Goal: Transaction & Acquisition: Purchase product/service

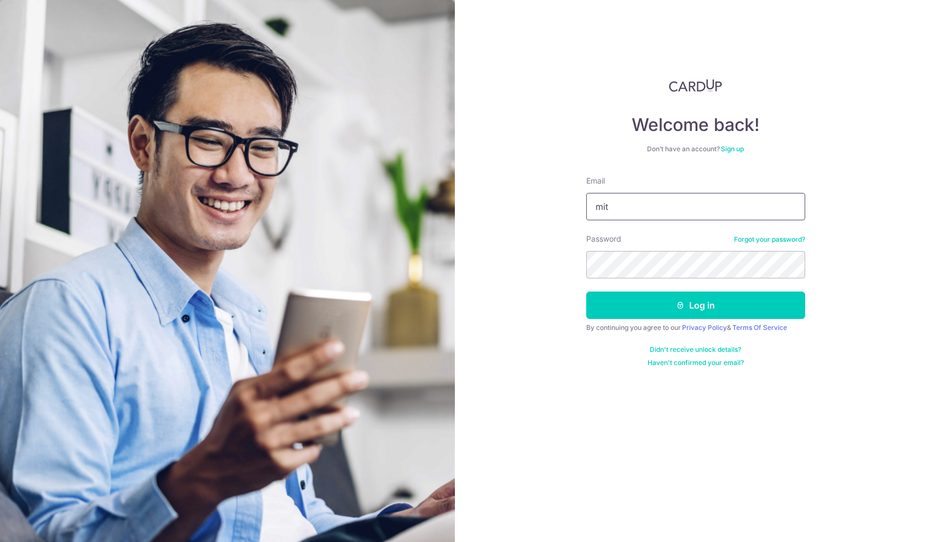
type input "[EMAIL_ADDRESS][DOMAIN_NAME]"
click at [695, 305] on button "Log in" at bounding box center [695, 304] width 219 height 27
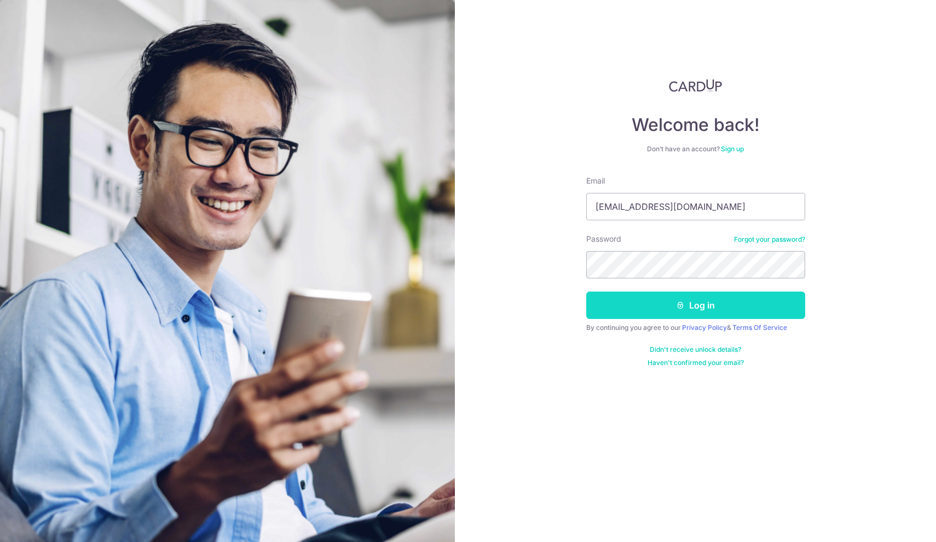
click at [670, 314] on button "Log in" at bounding box center [695, 304] width 219 height 27
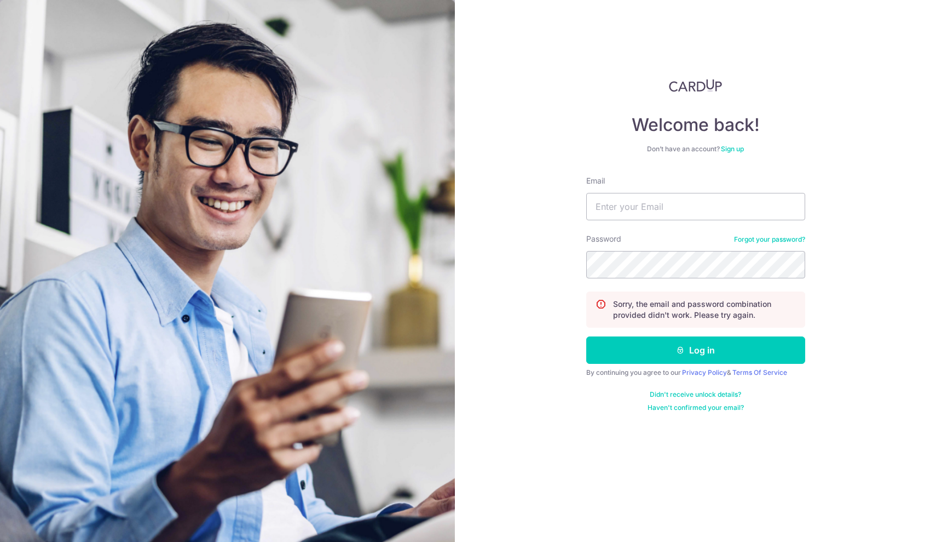
click at [750, 241] on link "Forgot your password?" at bounding box center [769, 239] width 71 height 9
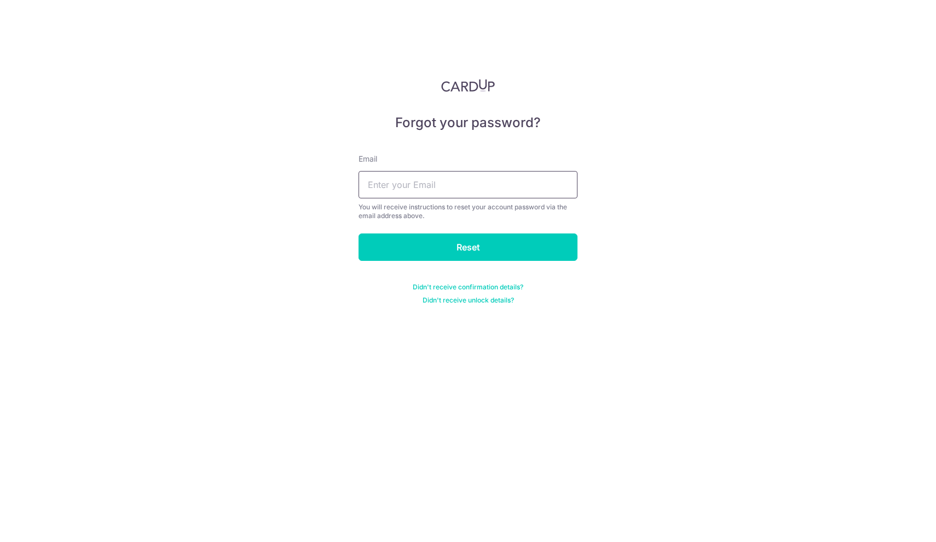
click at [488, 185] on input "text" at bounding box center [468, 184] width 219 height 27
click at [438, 183] on input "text" at bounding box center [468, 184] width 219 height 27
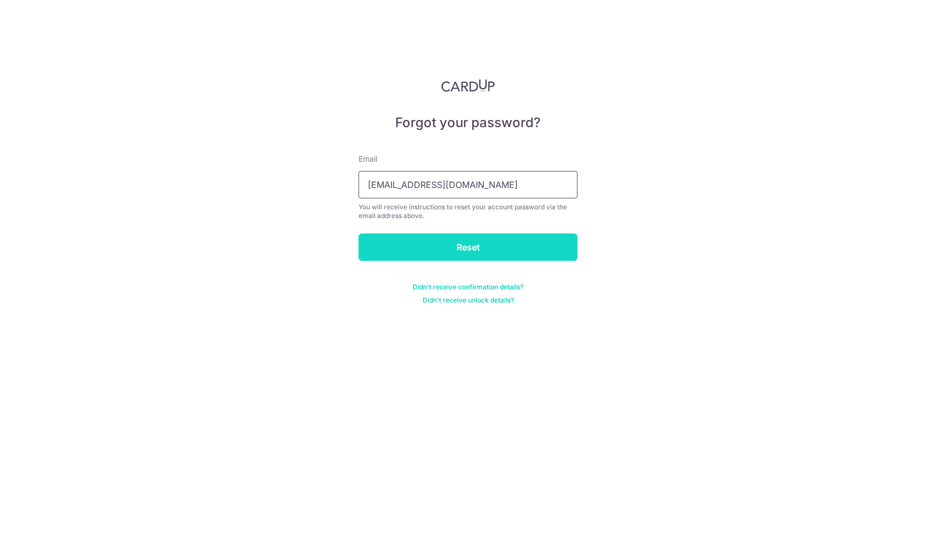
type input "[EMAIL_ADDRESS][DOMAIN_NAME]"
click at [452, 243] on input "Reset" at bounding box center [468, 246] width 219 height 27
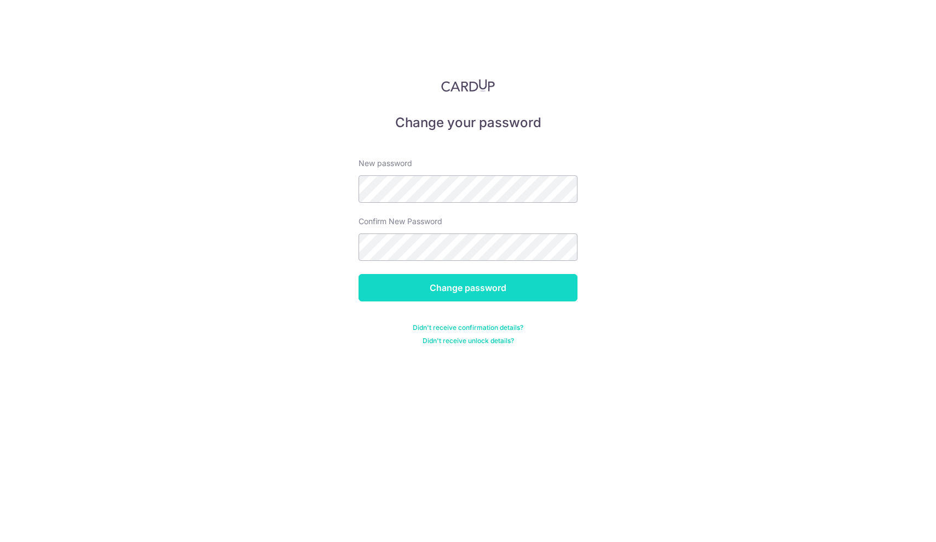
click at [454, 297] on input "Change password" at bounding box center [468, 287] width 219 height 27
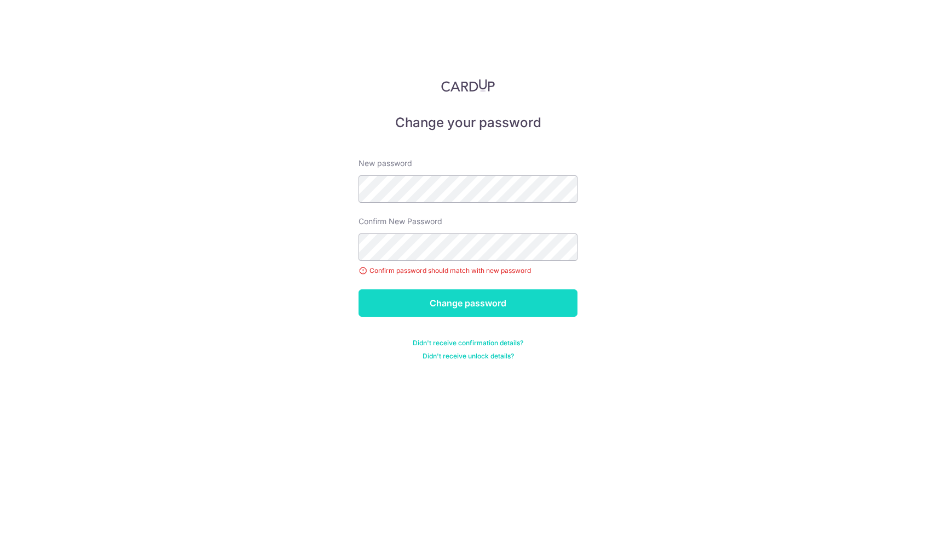
click at [445, 302] on input "Change password" at bounding box center [468, 302] width 219 height 27
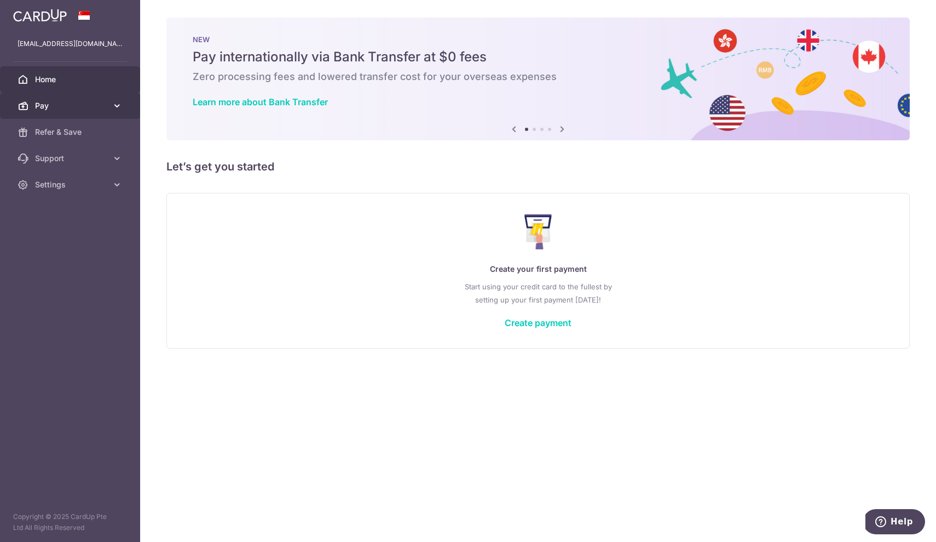
click at [119, 104] on icon at bounding box center [117, 105] width 11 height 11
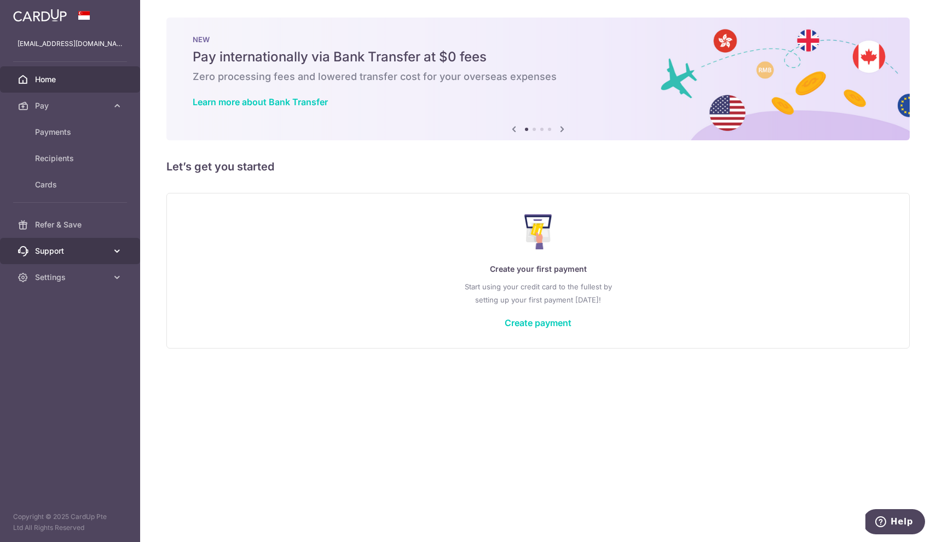
click at [114, 246] on icon at bounding box center [117, 250] width 11 height 11
click at [46, 273] on span "FAQ" at bounding box center [71, 277] width 72 height 11
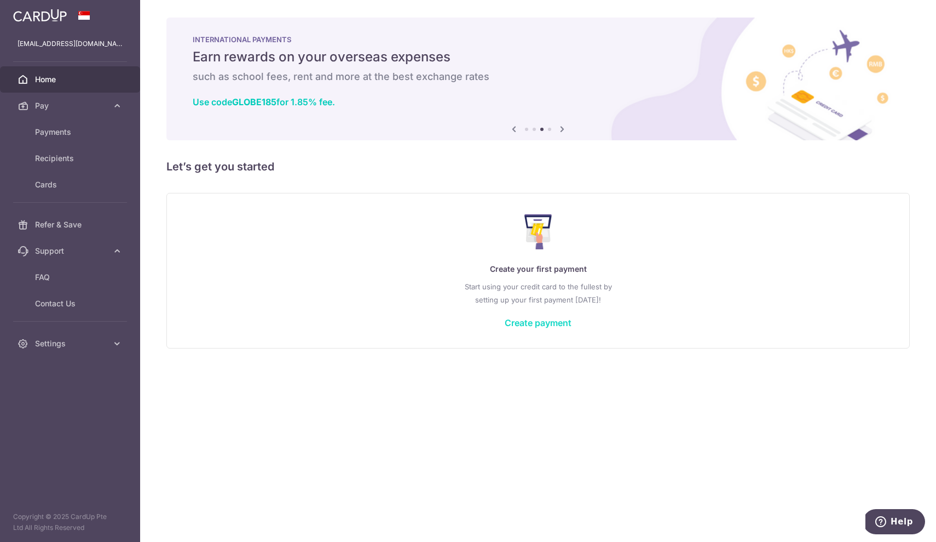
click at [532, 320] on link "Create payment" at bounding box center [538, 322] width 67 height 11
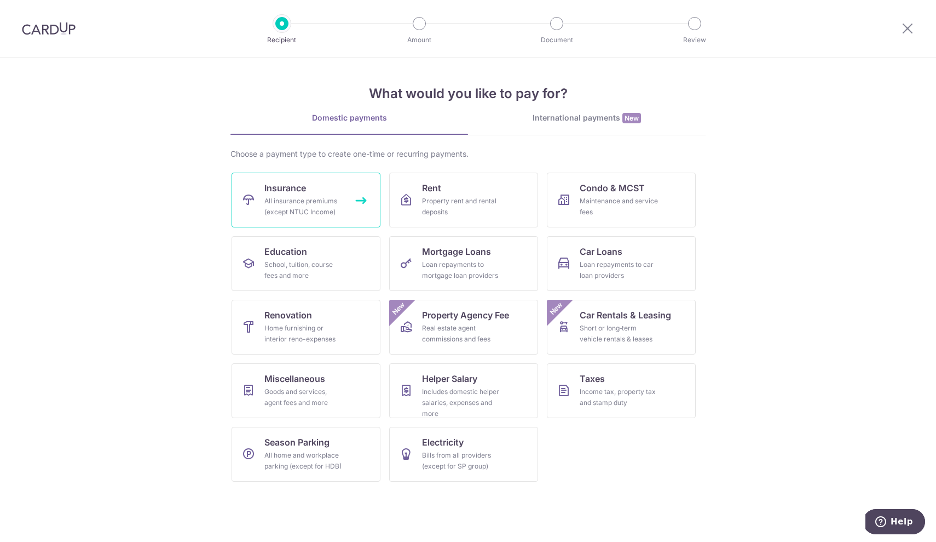
click at [337, 205] on div "All insurance premiums (except NTUC Income)" at bounding box center [303, 206] width 79 height 22
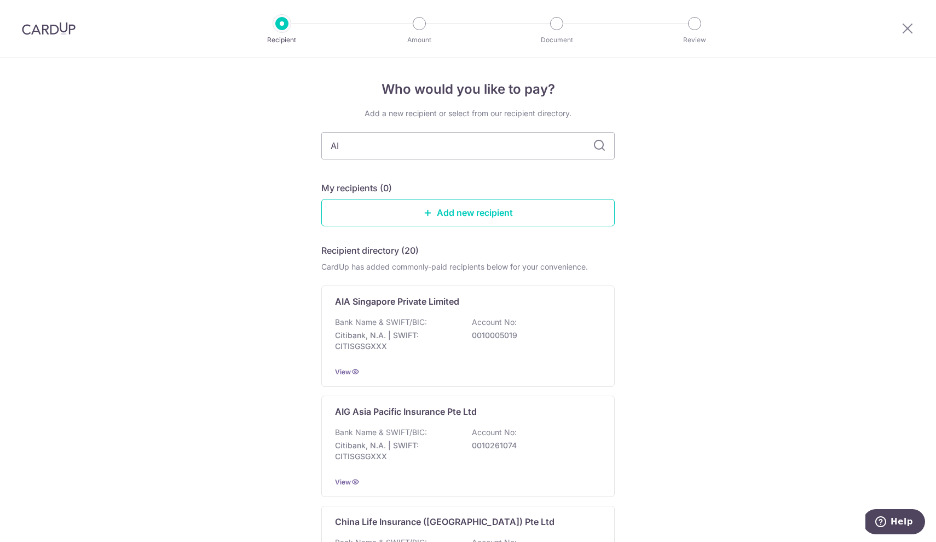
type input "AIA"
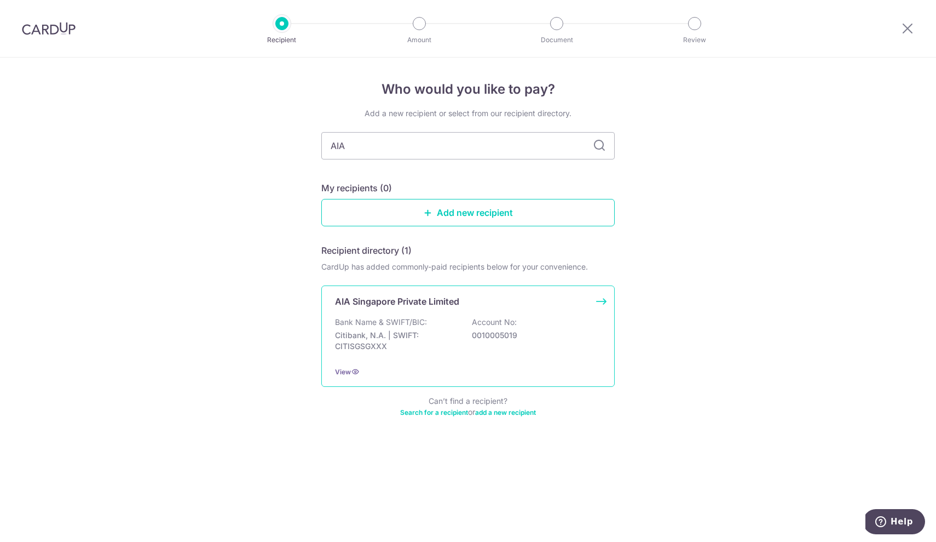
click at [431, 315] on div "AIA Singapore Private Limited Bank Name & SWIFT/BIC: Citibank, N.A. | SWIFT: CI…" at bounding box center [467, 335] width 293 height 101
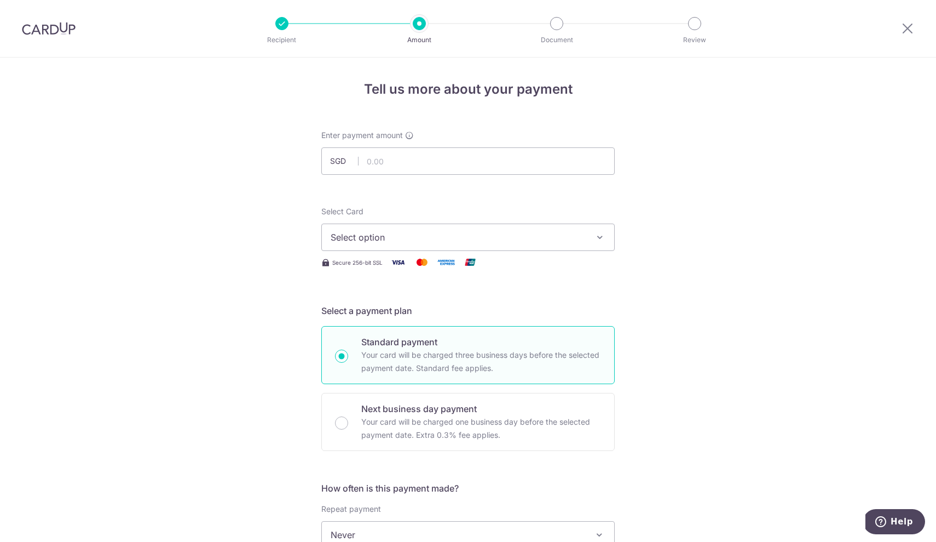
click at [418, 240] on span "Select option" at bounding box center [458, 237] width 255 height 13
click at [389, 266] on span "Add credit card" at bounding box center [477, 267] width 255 height 11
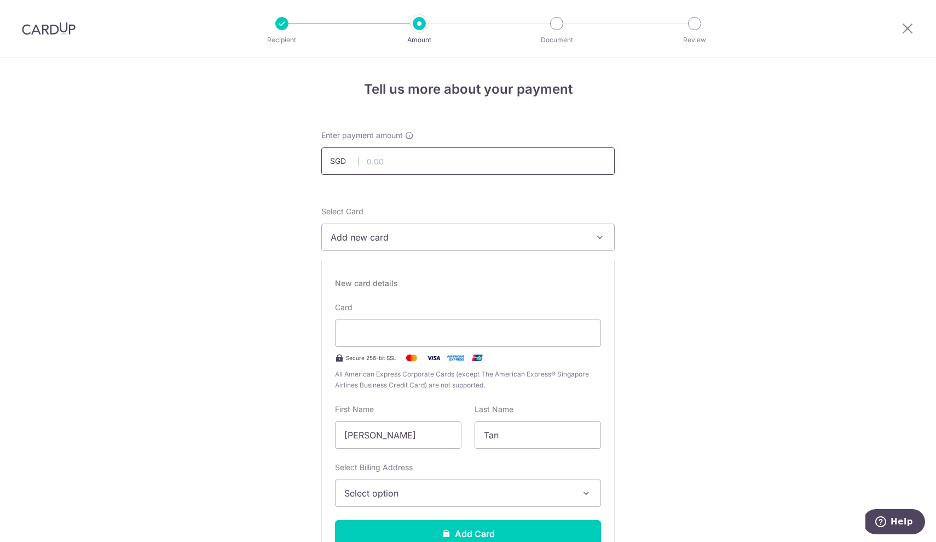
click at [435, 160] on input "text" at bounding box center [467, 160] width 293 height 27
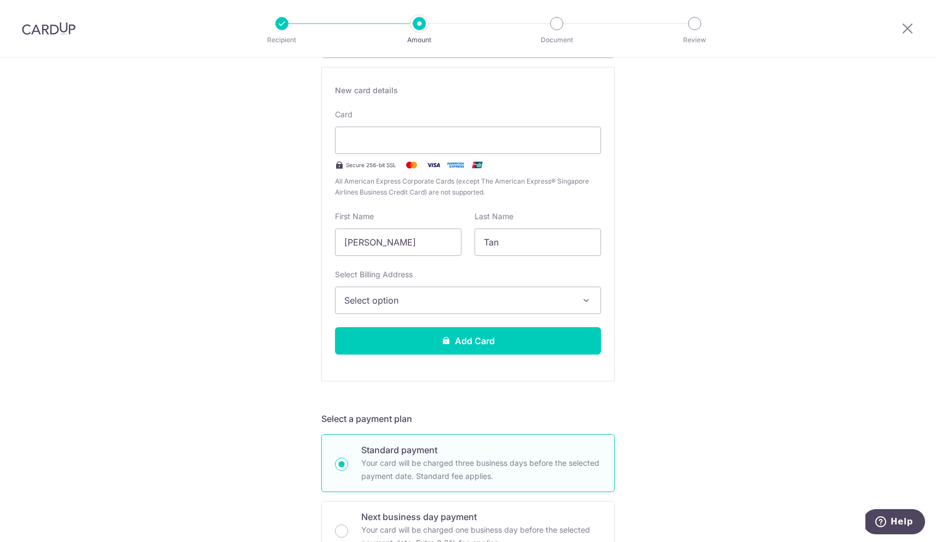
scroll to position [203, 0]
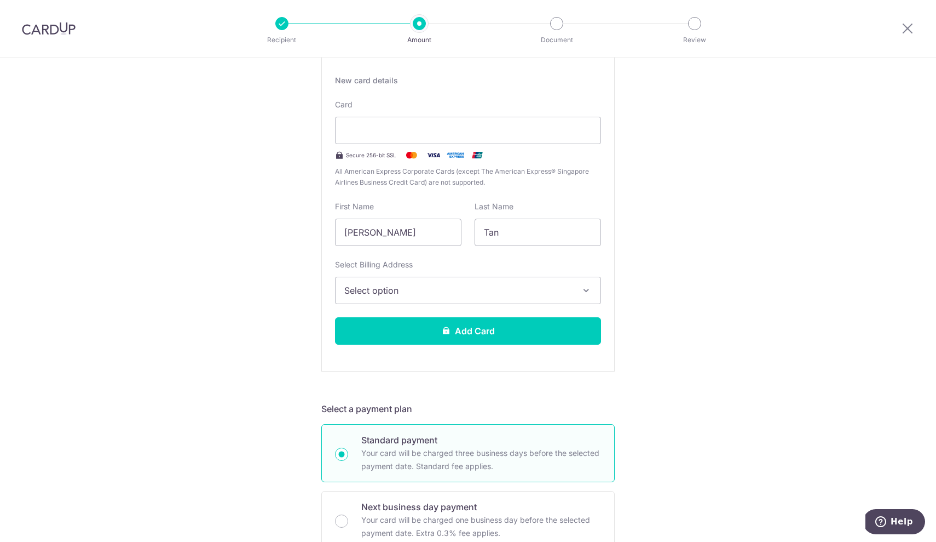
click at [419, 295] on span "Select option" at bounding box center [458, 290] width 228 height 13
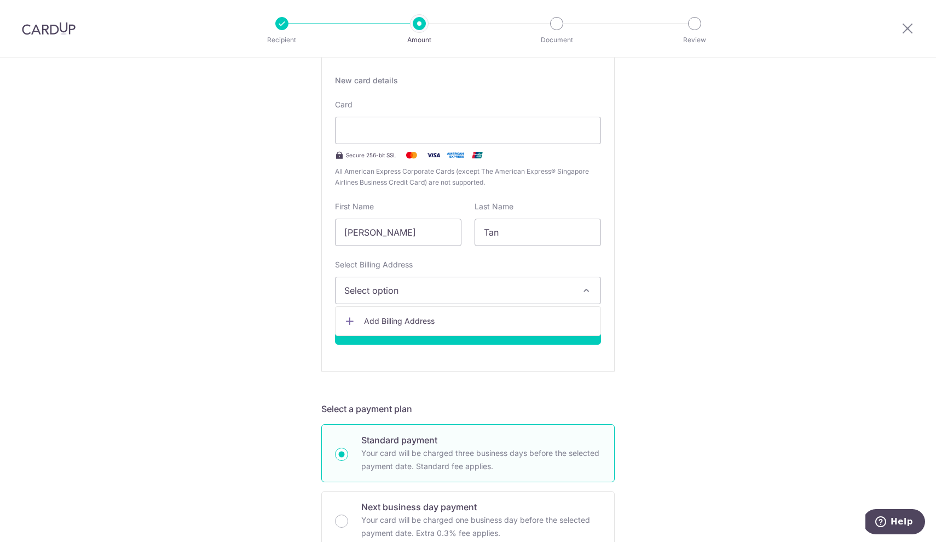
click at [419, 316] on span "Add Billing Address" at bounding box center [478, 320] width 228 height 11
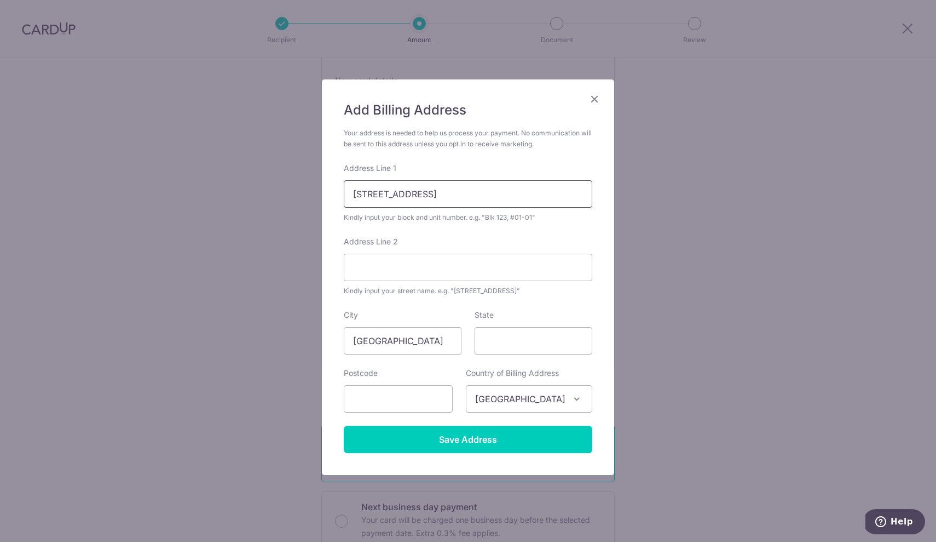
type input "90B Telok Blangah Street 31 #06-237"
type input "Singapore"
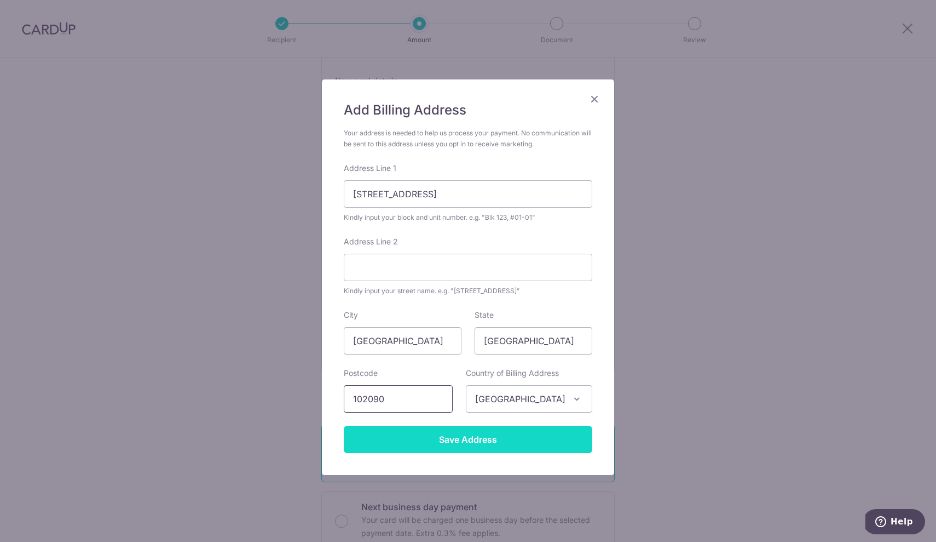
type input "102090"
click at [446, 436] on input "Save Address" at bounding box center [468, 438] width 249 height 27
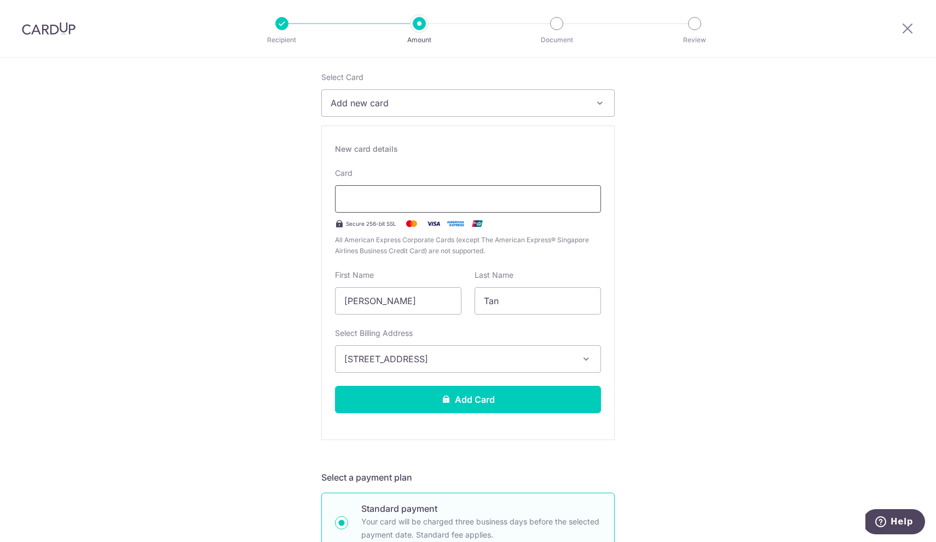
scroll to position [65, 0]
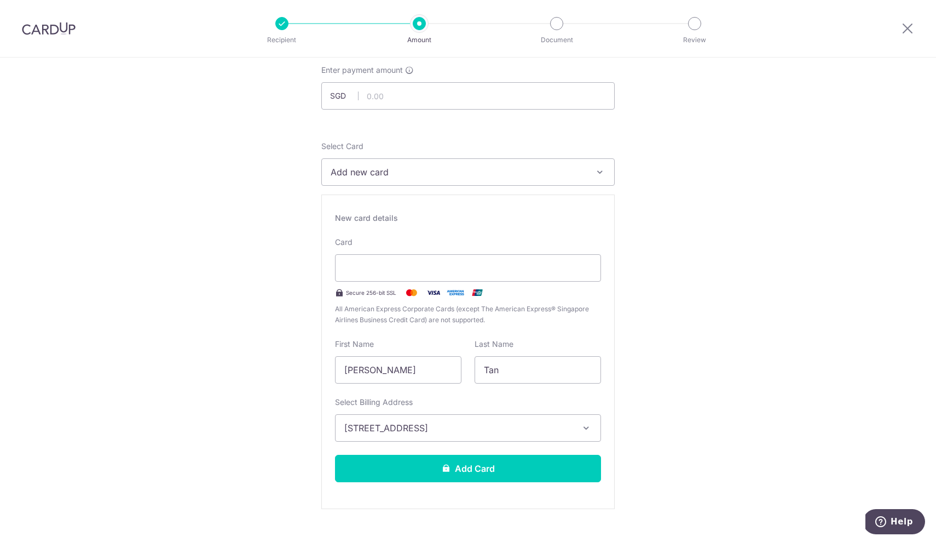
click at [390, 180] on button "Add new card" at bounding box center [467, 171] width 293 height 27
click at [399, 99] on input "text" at bounding box center [467, 95] width 293 height 27
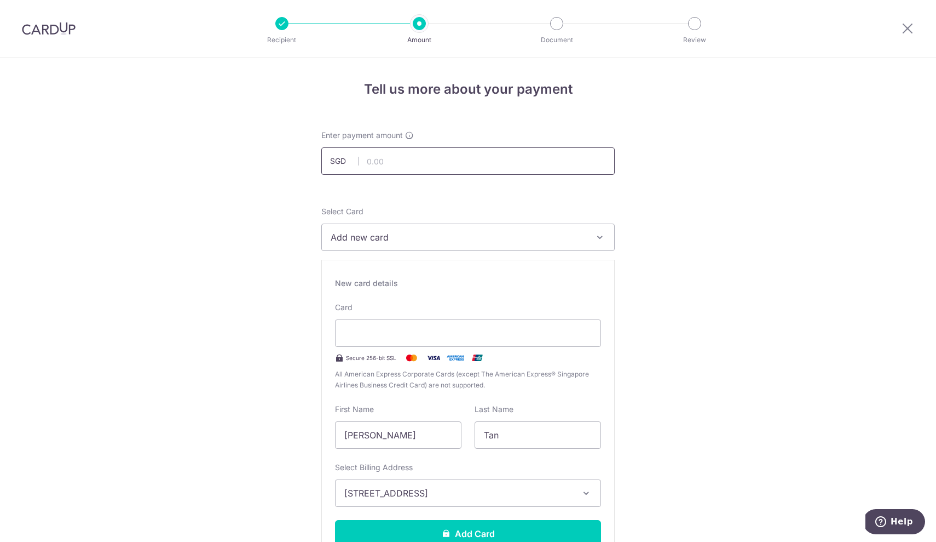
scroll to position [0, 0]
type input "3,379.00"
click at [497, 288] on div "New card details" at bounding box center [468, 283] width 266 height 11
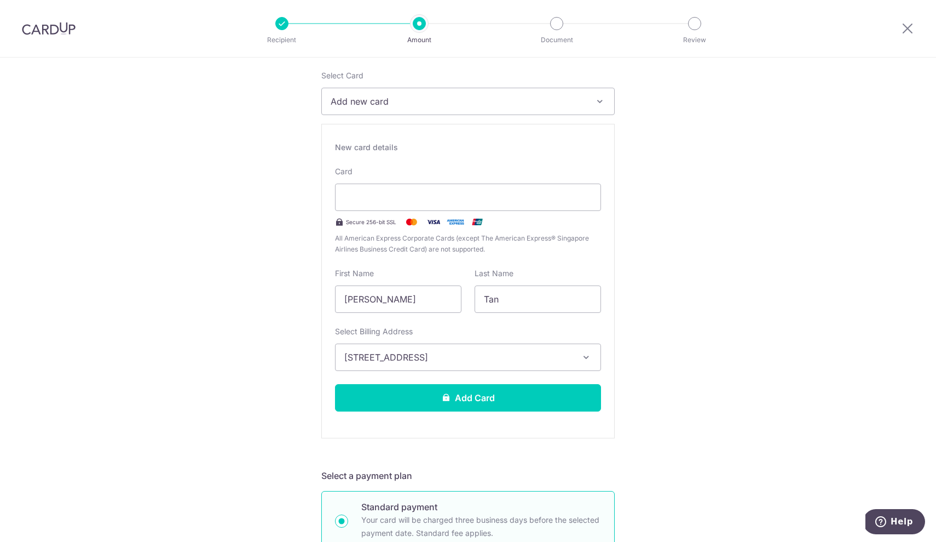
scroll to position [147, 0]
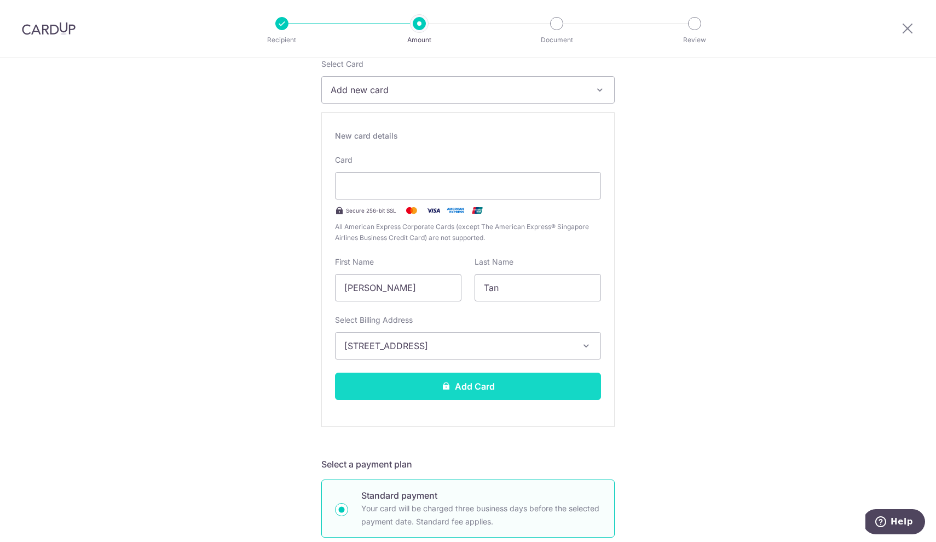
click at [469, 378] on button "Add Card" at bounding box center [468, 385] width 266 height 27
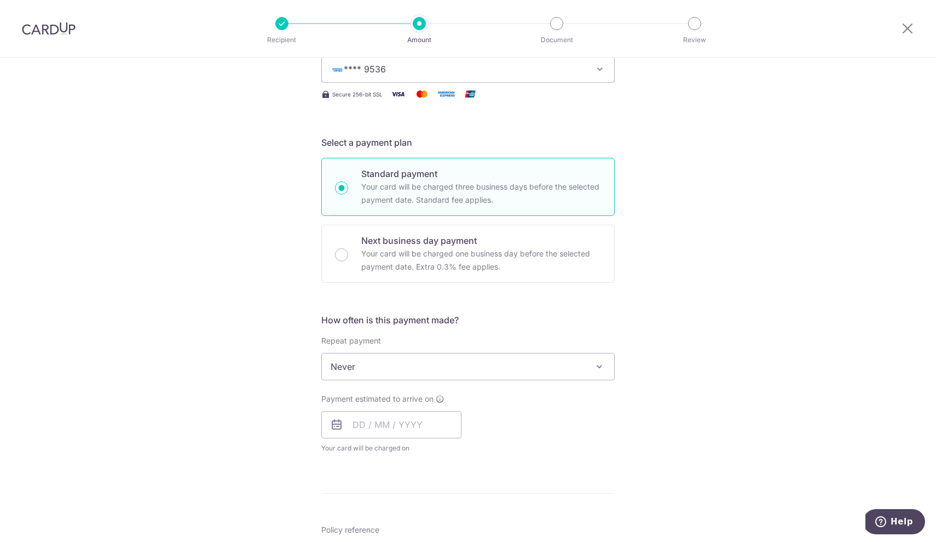
scroll to position [169, 0]
click at [361, 421] on input "text" at bounding box center [391, 423] width 140 height 27
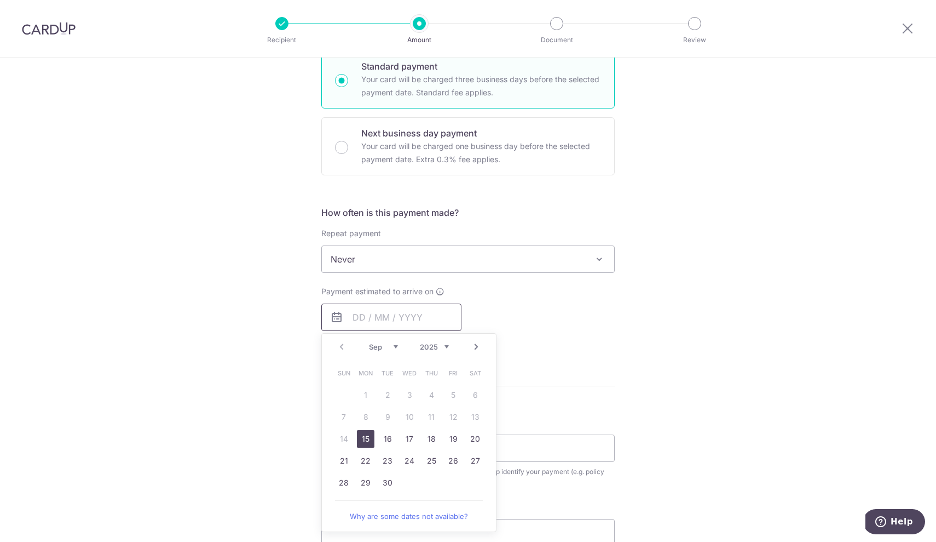
scroll to position [276, 0]
click at [368, 432] on link "15" at bounding box center [366, 438] width 18 height 18
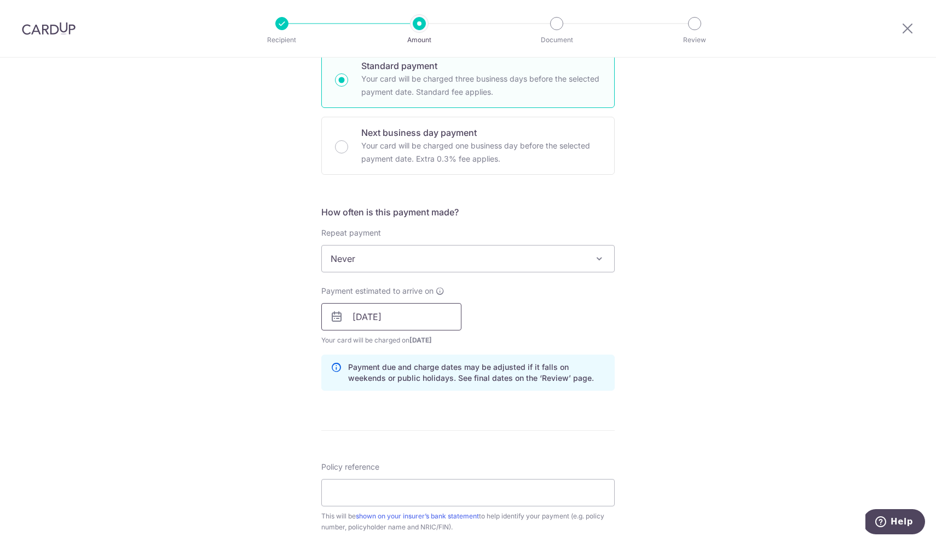
click at [360, 318] on input "15/09/2025" at bounding box center [391, 316] width 140 height 27
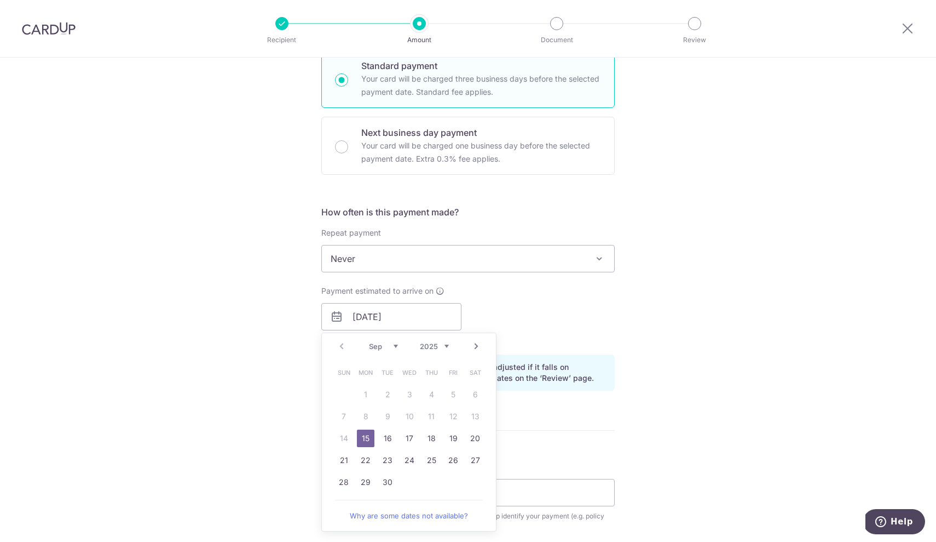
click at [586, 442] on form "Enter payment amount SGD 3,379.00 3379.00 Card added successfully Select Card *…" at bounding box center [467, 310] width 293 height 912
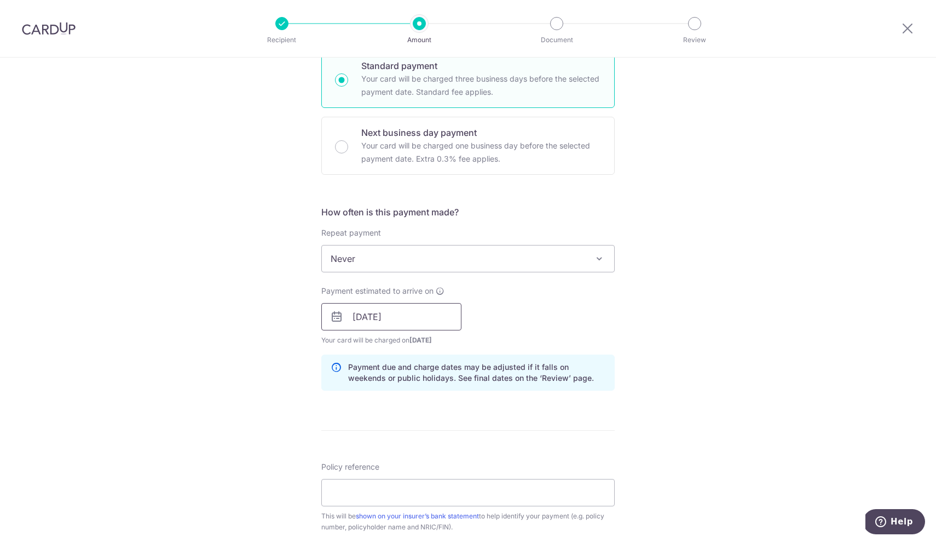
click at [364, 315] on input "15/09/2025" at bounding box center [391, 316] width 140 height 27
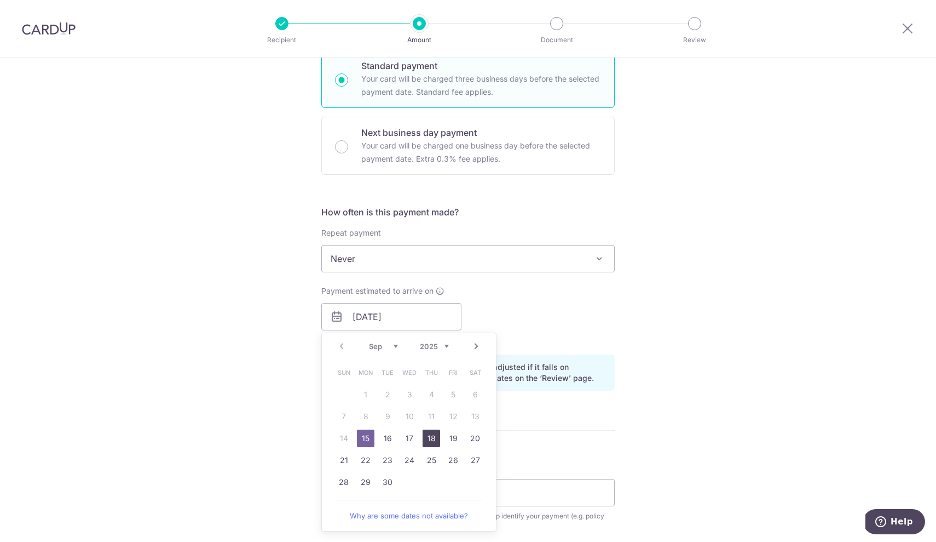
click at [433, 437] on link "18" at bounding box center [432, 438] width 18 height 18
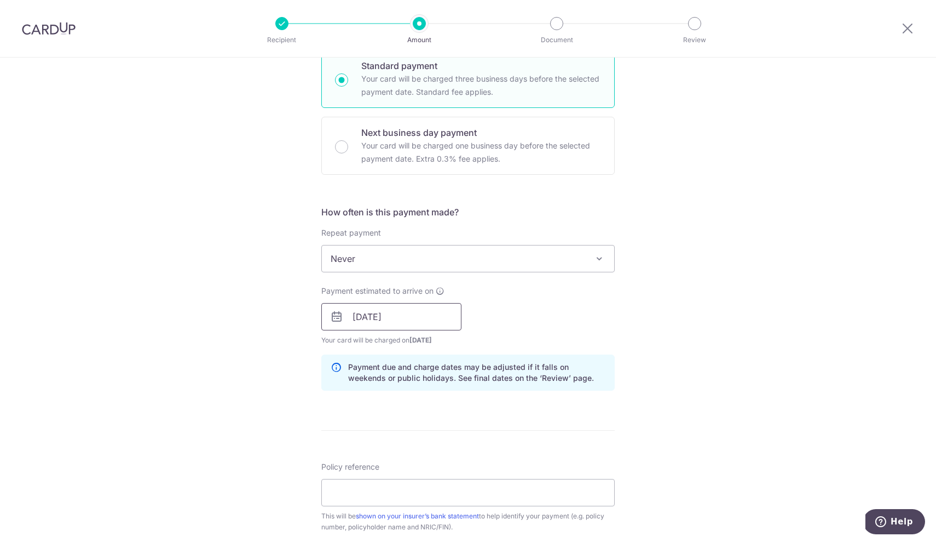
click at [368, 316] on input "18/09/2025" at bounding box center [391, 316] width 140 height 27
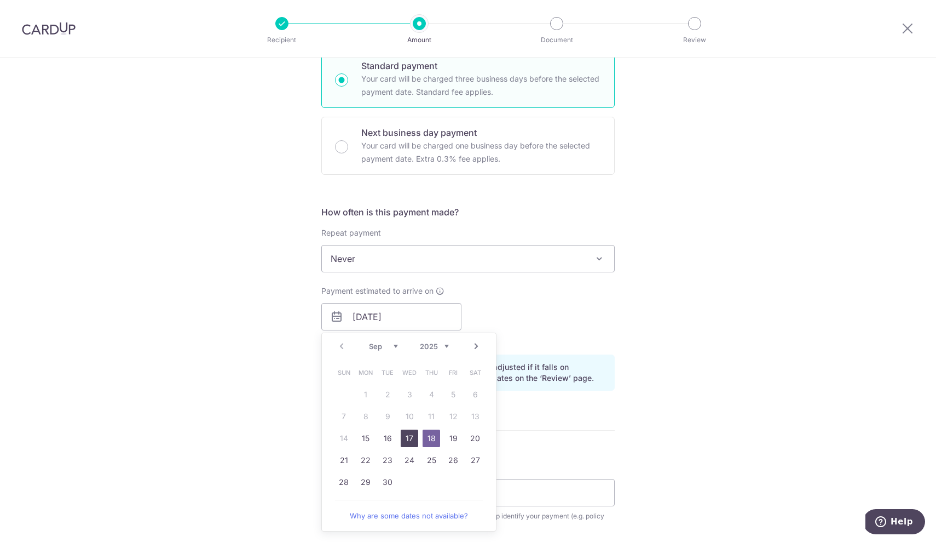
click at [412, 434] on link "17" at bounding box center [410, 438] width 18 height 18
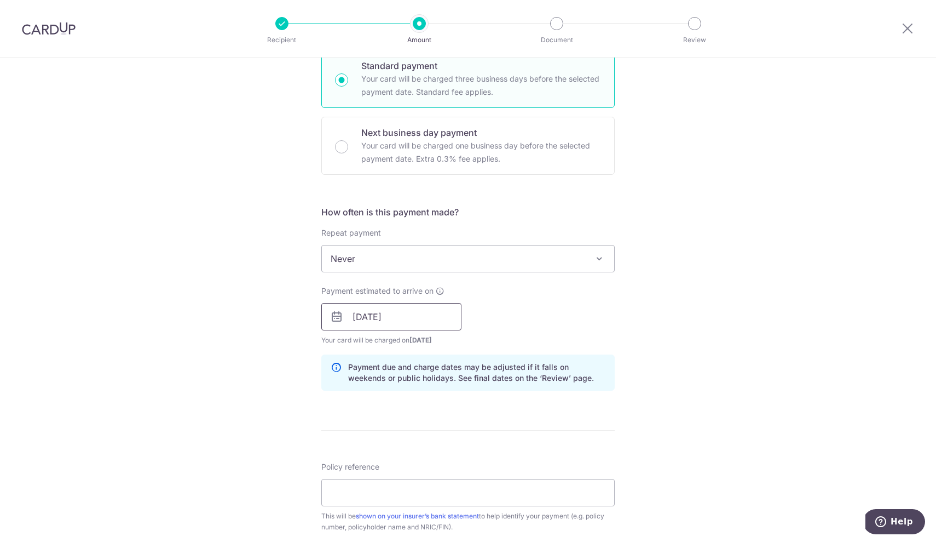
click at [366, 321] on input "17/09/2025" at bounding box center [391, 316] width 140 height 27
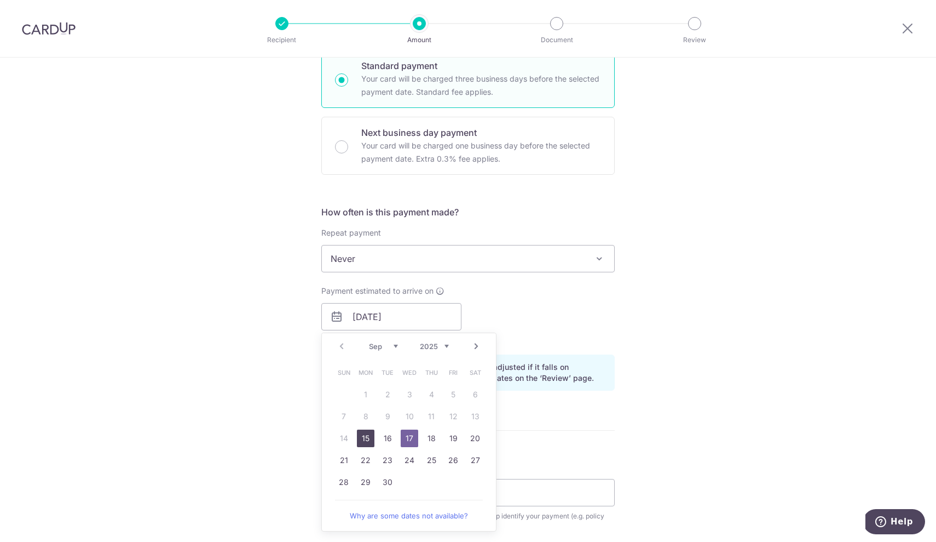
click at [361, 438] on link "15" at bounding box center [366, 438] width 18 height 18
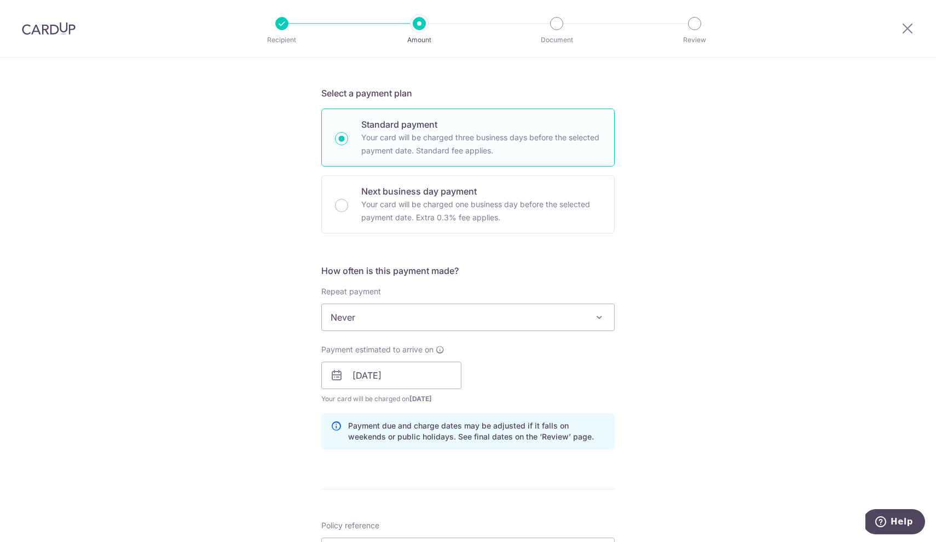
scroll to position [218, 0]
click at [405, 377] on input "15/09/2025" at bounding box center [391, 373] width 140 height 27
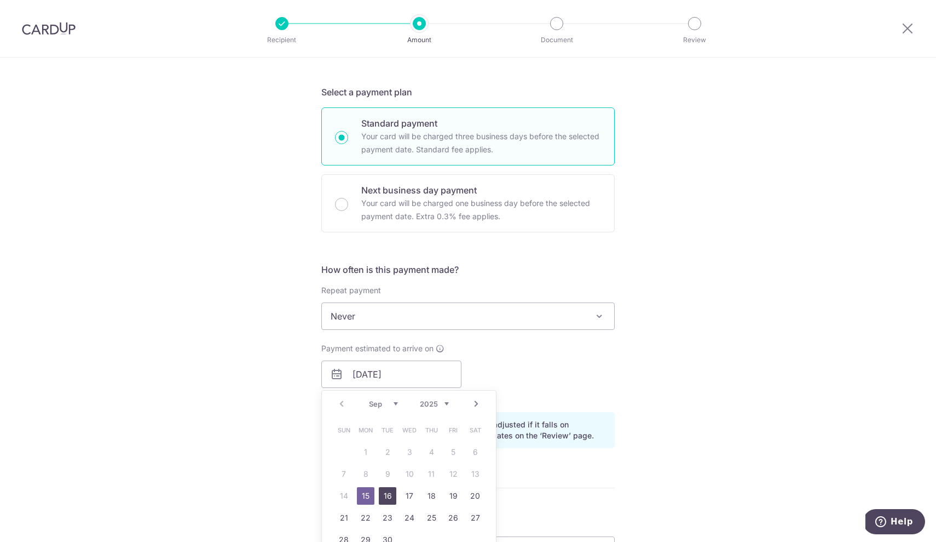
click at [387, 493] on link "16" at bounding box center [388, 496] width 18 height 18
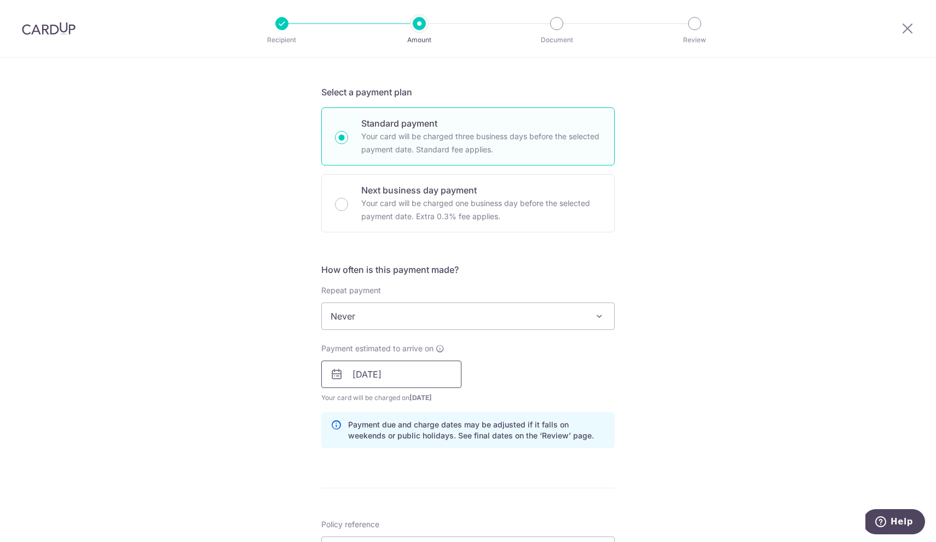
click at [393, 372] on input "16/09/2025" at bounding box center [391, 373] width 140 height 27
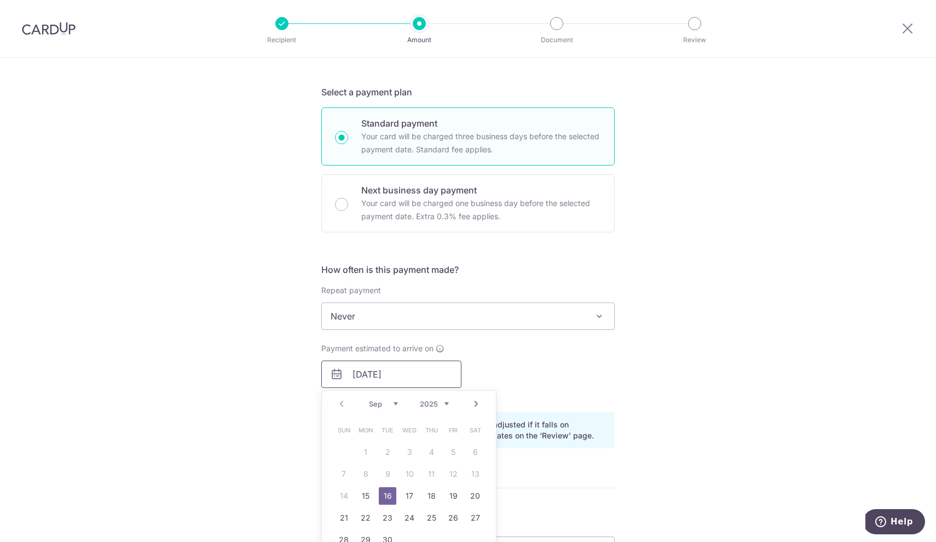
click at [393, 372] on input "16/09/2025" at bounding box center [391, 373] width 140 height 27
click at [502, 369] on div "Payment estimated to arrive on 16/09/2025 Prev Next Sep Oct Nov Dec 2025 2026 2…" at bounding box center [468, 373] width 307 height 60
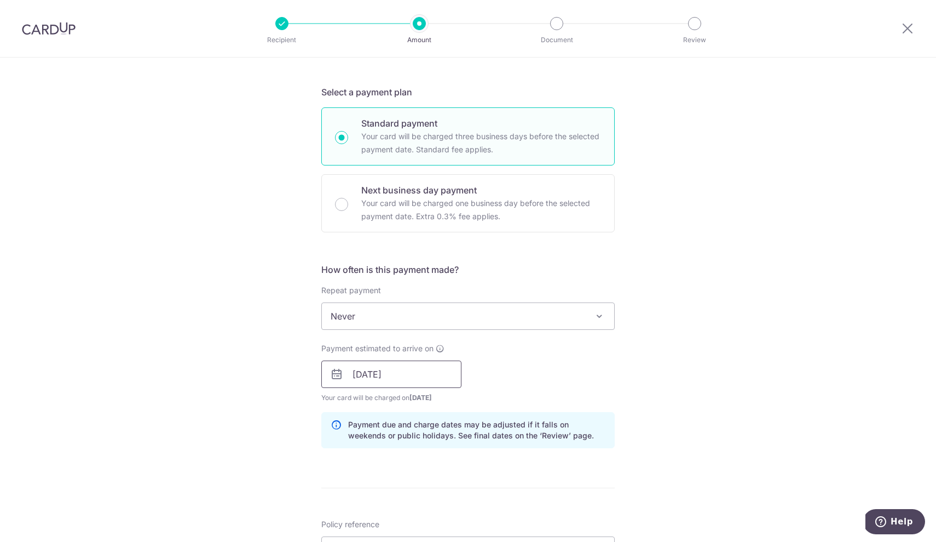
click at [407, 371] on input "16/09/2025" at bounding box center [391, 373] width 140 height 27
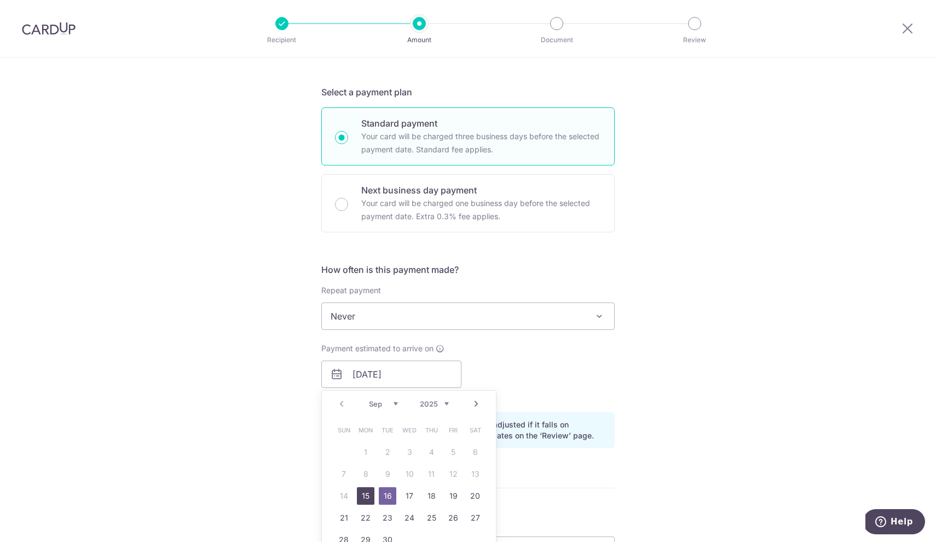
click at [363, 497] on link "15" at bounding box center [366, 496] width 18 height 18
type input "15/09/2025"
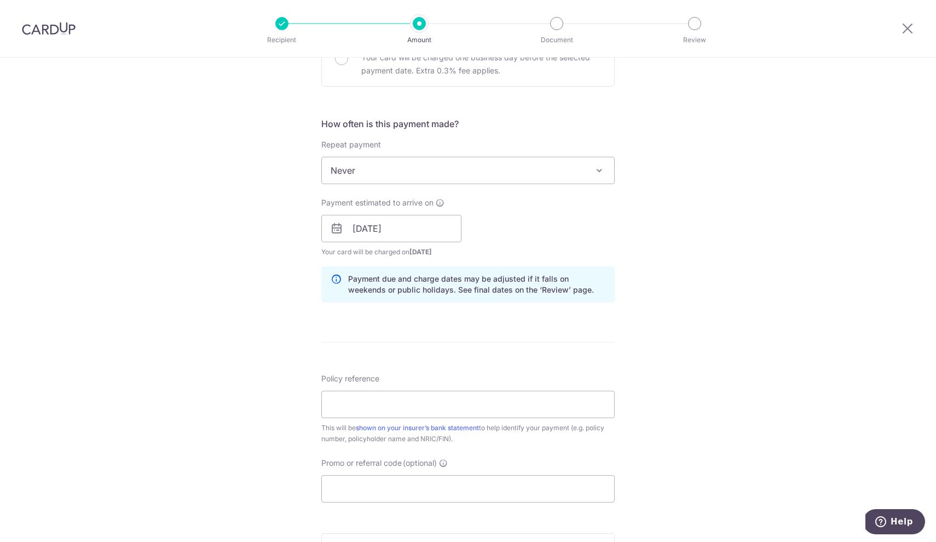
scroll to position [366, 0]
click at [464, 407] on input "Policy reference" at bounding box center [467, 402] width 293 height 27
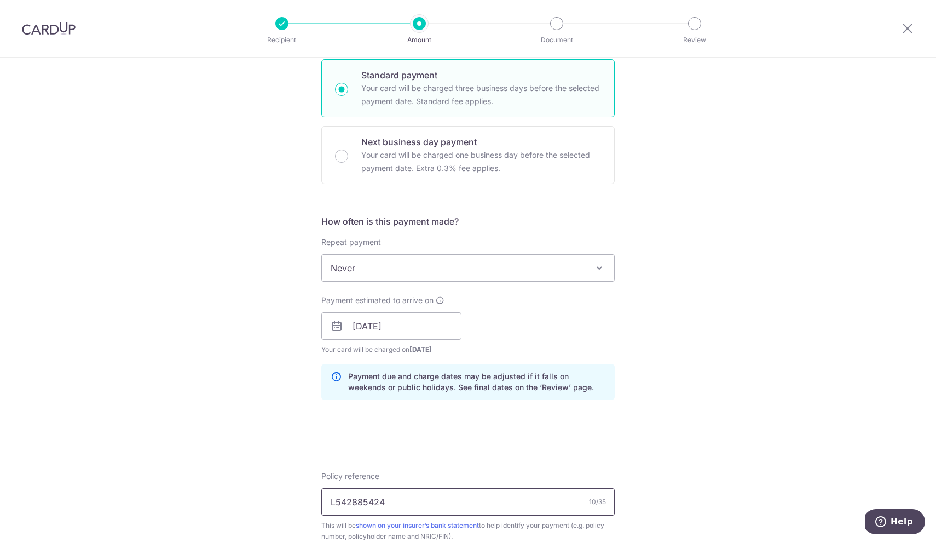
scroll to position [282, 0]
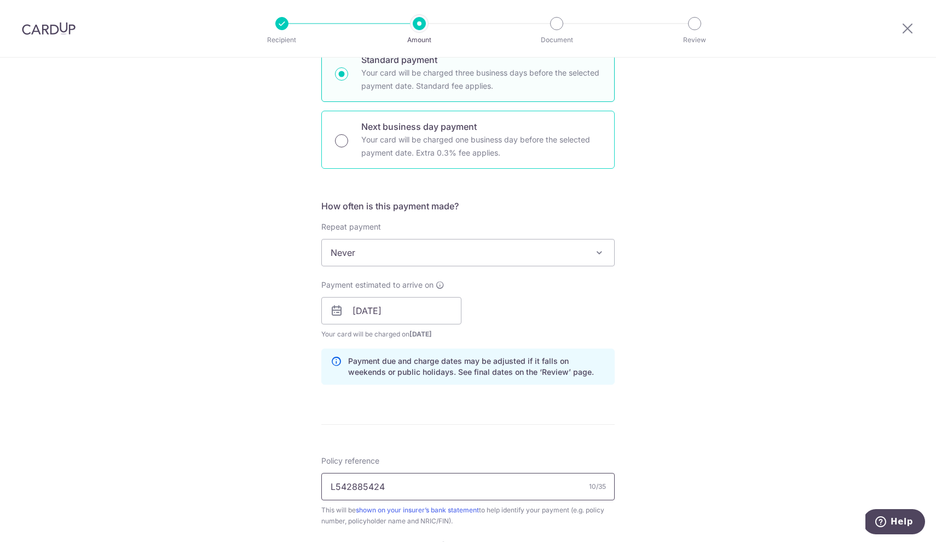
type input "L542885424"
click at [343, 141] on input "Next business day payment Your card will be charged one business day before the…" at bounding box center [341, 140] width 13 height 13
radio input "true"
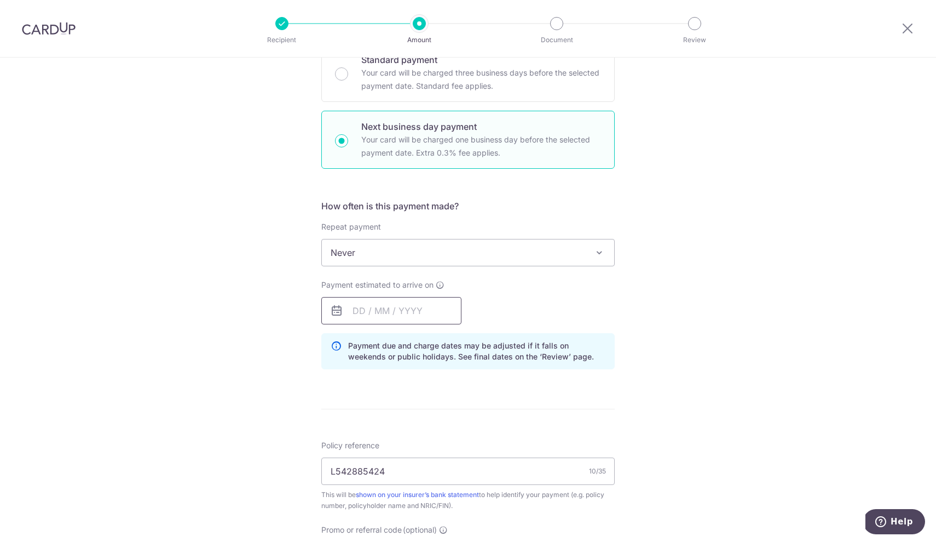
click at [356, 308] on input "text" at bounding box center [391, 310] width 140 height 27
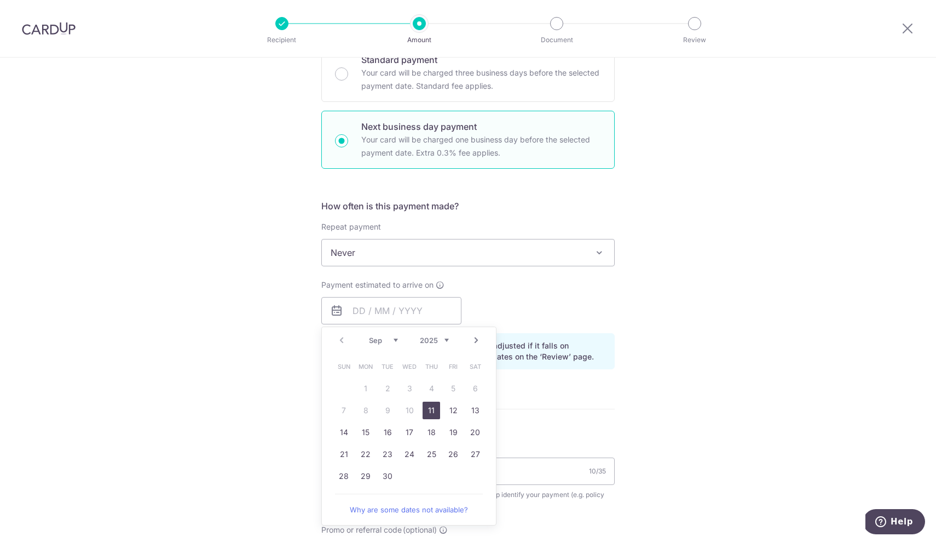
click at [435, 411] on link "11" at bounding box center [432, 410] width 18 height 18
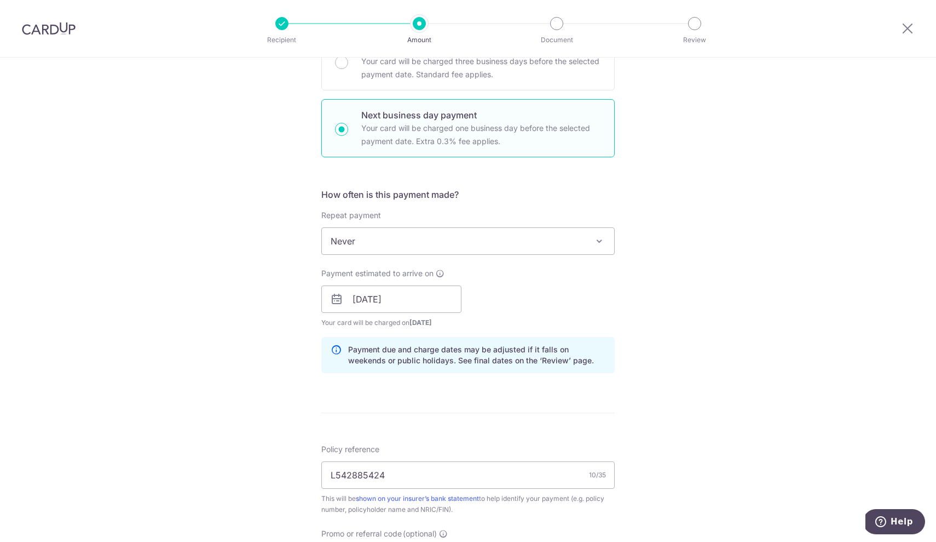
scroll to position [291, 0]
click at [402, 292] on input "11/09/2025" at bounding box center [391, 300] width 140 height 27
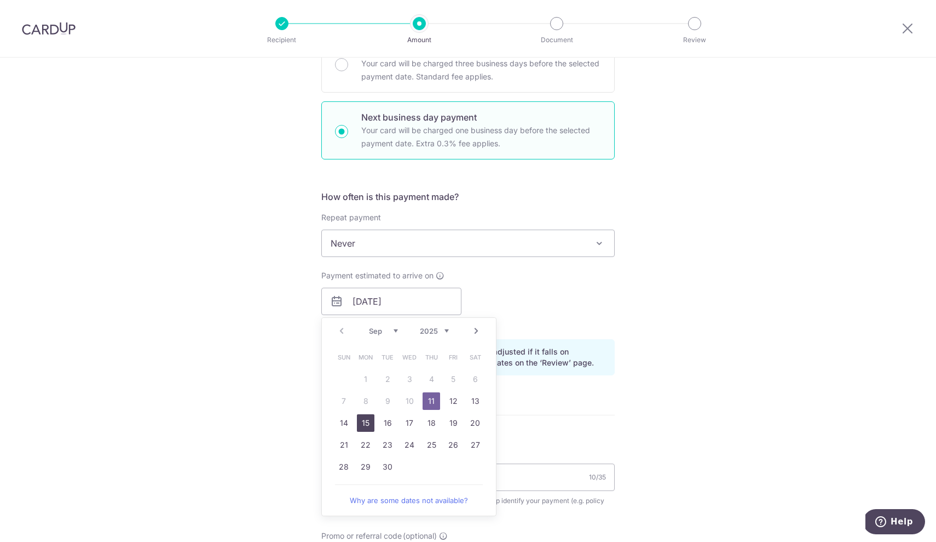
click at [362, 420] on link "15" at bounding box center [366, 423] width 18 height 18
type input "15/09/2025"
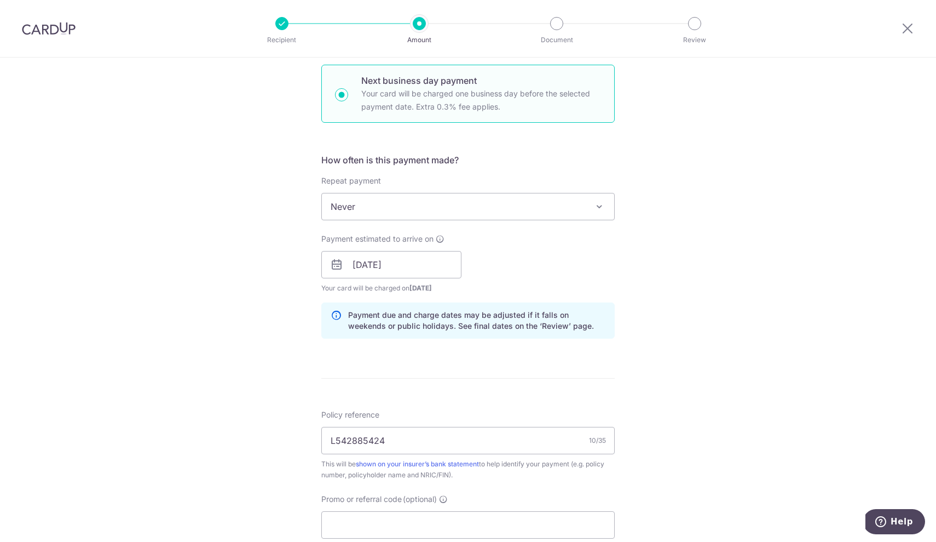
scroll to position [222, 0]
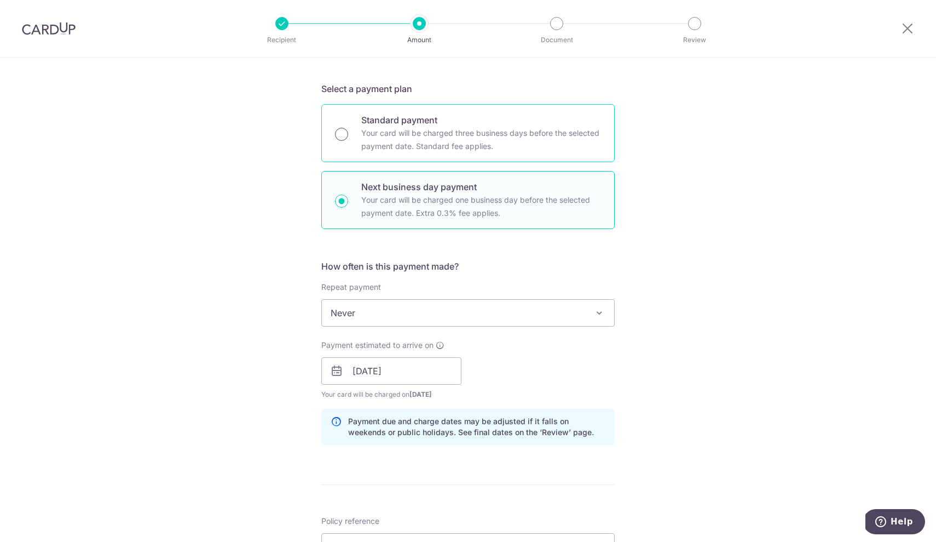
click at [344, 131] on input "Standard payment Your card will be charged three business days before the selec…" at bounding box center [341, 134] width 13 height 13
radio input "true"
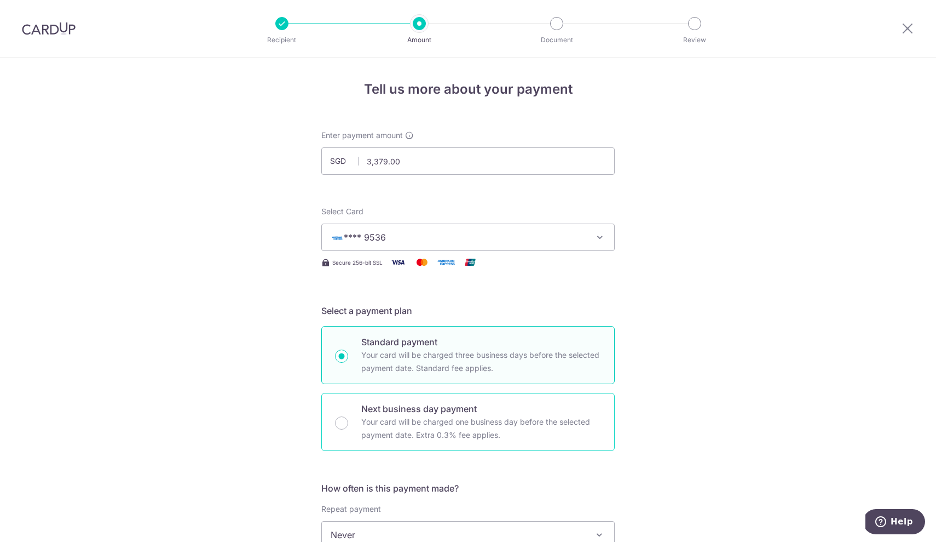
scroll to position [0, 0]
click at [908, 26] on icon at bounding box center [907, 28] width 13 height 14
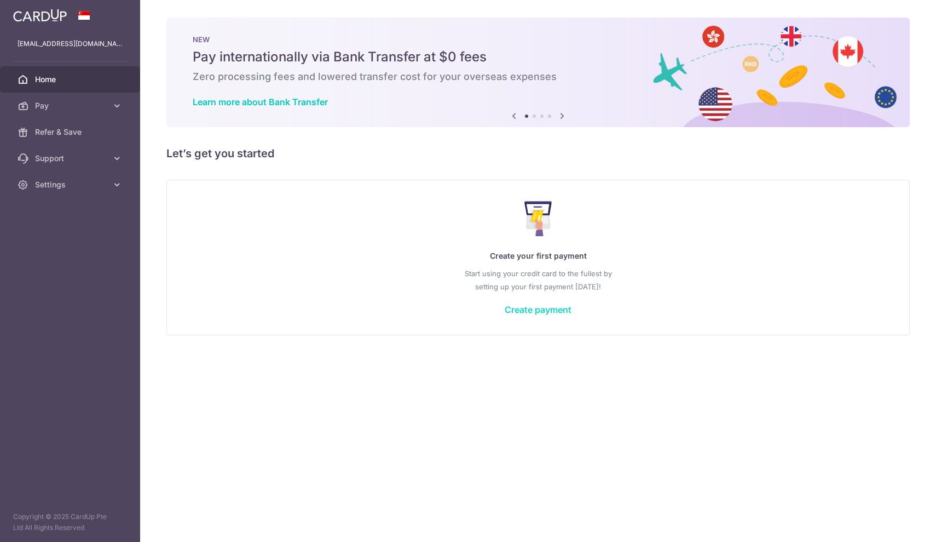
click at [523, 306] on link "Create payment" at bounding box center [538, 309] width 67 height 11
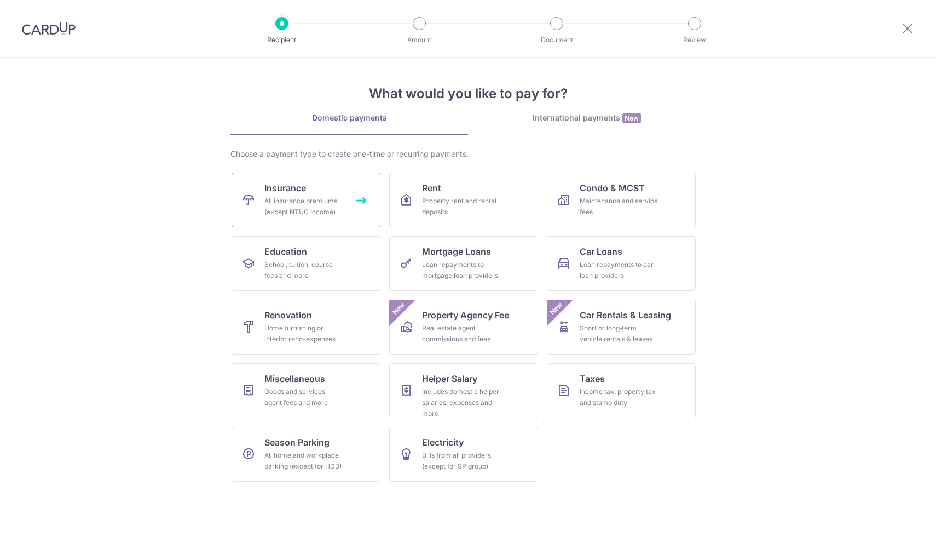
click at [314, 192] on link "Insurance All insurance premiums (except NTUC Income)" at bounding box center [306, 199] width 149 height 55
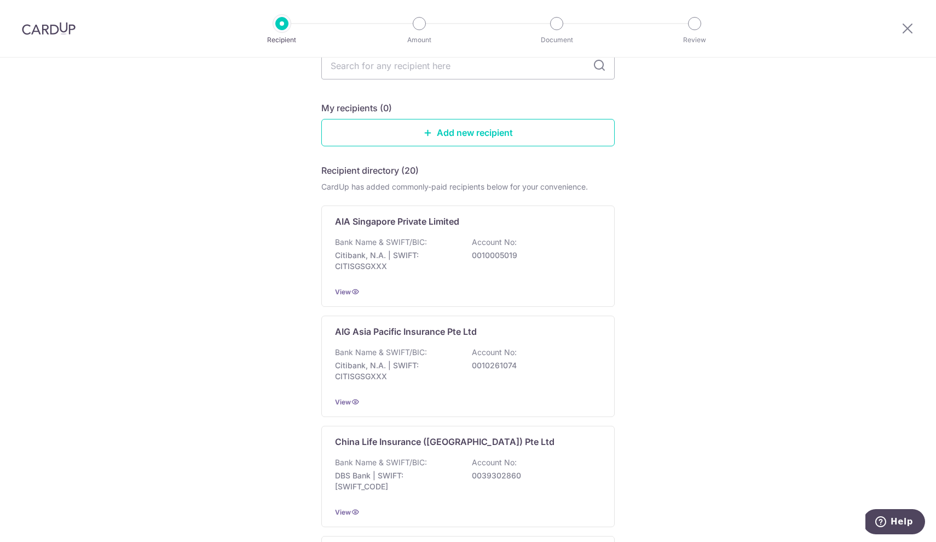
scroll to position [83, 0]
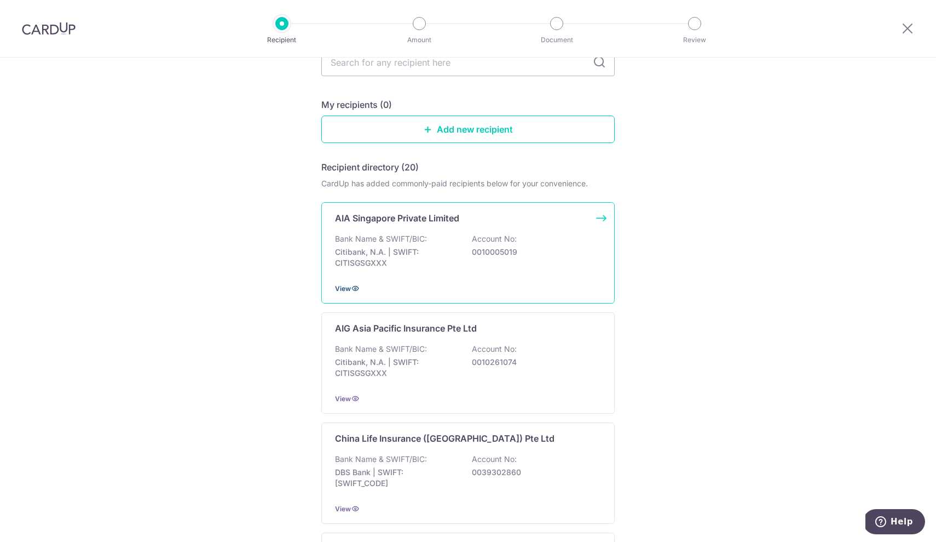
click at [347, 287] on span "View" at bounding box center [343, 288] width 16 height 8
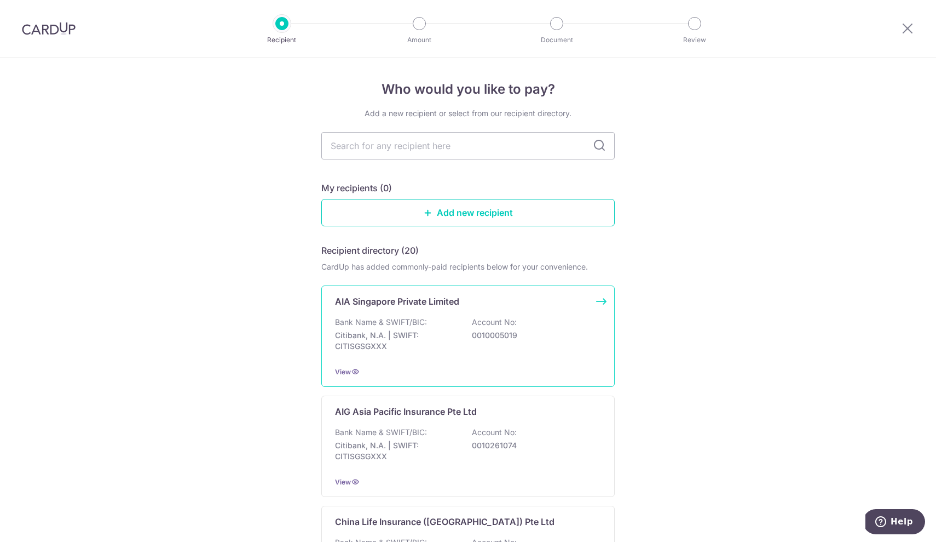
click at [421, 339] on p "Citibank, N.A. | SWIFT: CITISGSGXXX" at bounding box center [396, 341] width 123 height 22
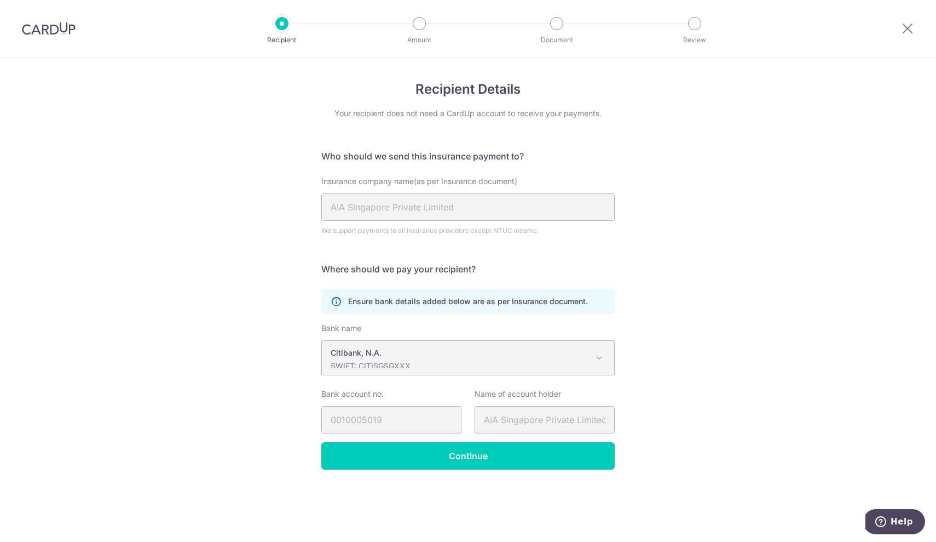
click at [484, 361] on p "SWIFT: CITISGSGXXX" at bounding box center [459, 365] width 257 height 11
click at [907, 24] on icon at bounding box center [907, 28] width 13 height 14
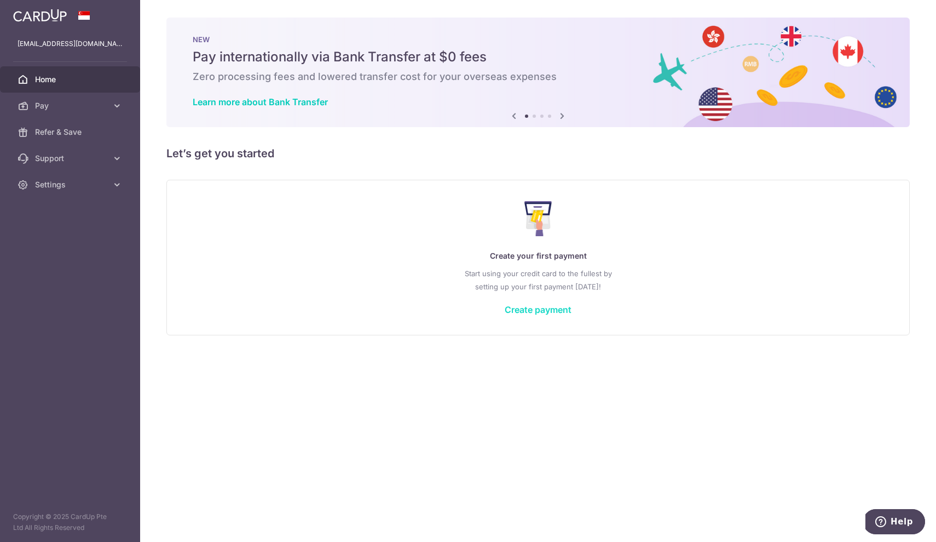
click at [532, 308] on link "Create payment" at bounding box center [538, 309] width 67 height 11
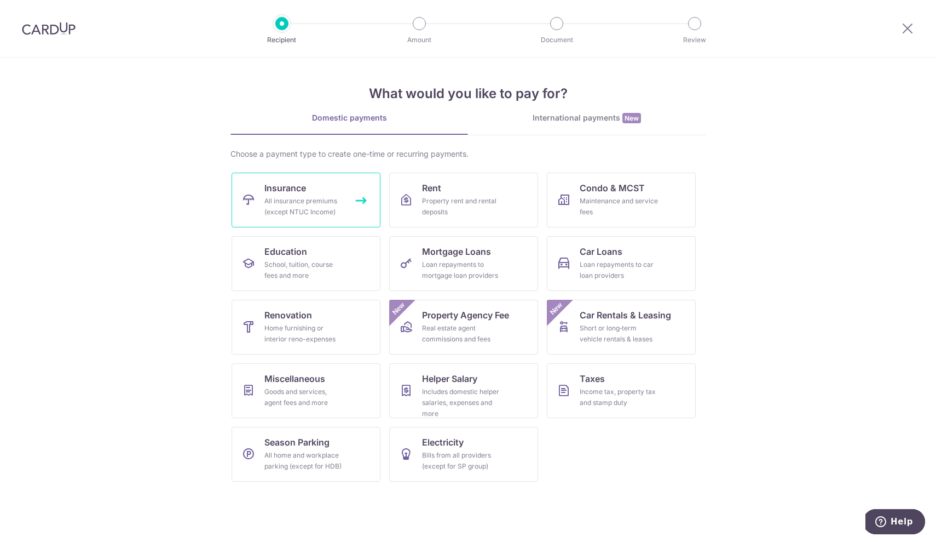
click at [319, 206] on div "All insurance premiums (except NTUC Income)" at bounding box center [303, 206] width 79 height 22
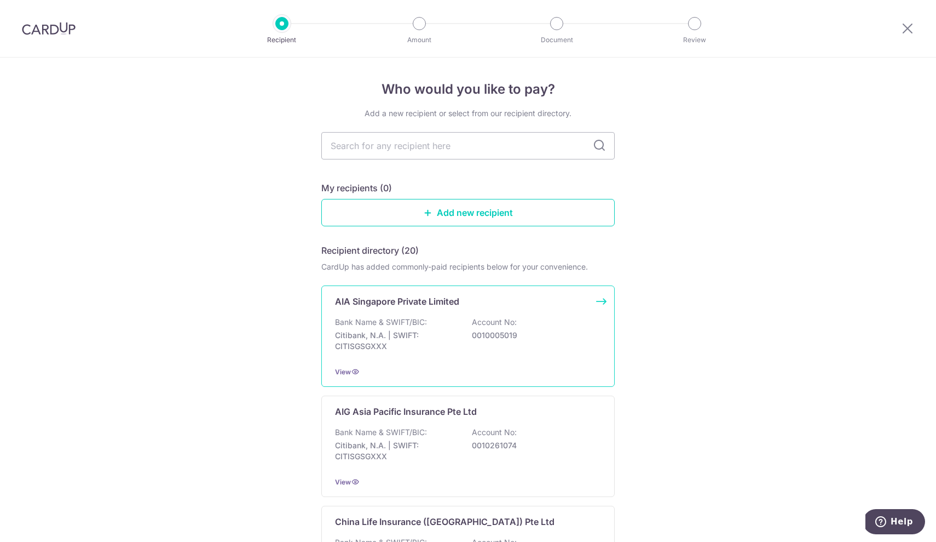
click at [371, 312] on div "AIA Singapore Private Limited Bank Name & SWIFT/BIC: Citibank, N.A. | SWIFT: CI…" at bounding box center [467, 335] width 293 height 101
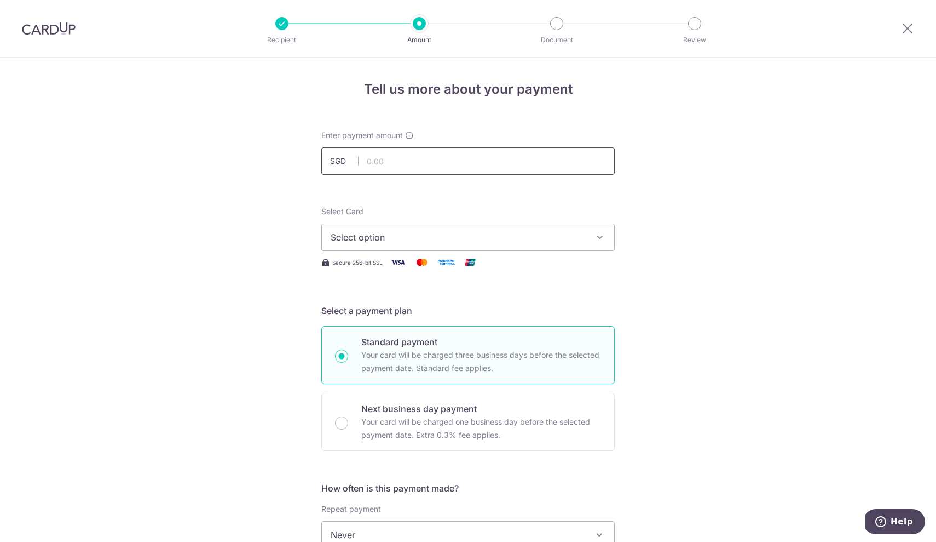
click at [411, 160] on input "text" at bounding box center [467, 160] width 293 height 27
type input "3,379.00"
click at [384, 228] on button "Select option" at bounding box center [467, 236] width 293 height 27
click at [389, 312] on span "**** 9536" at bounding box center [378, 315] width 42 height 13
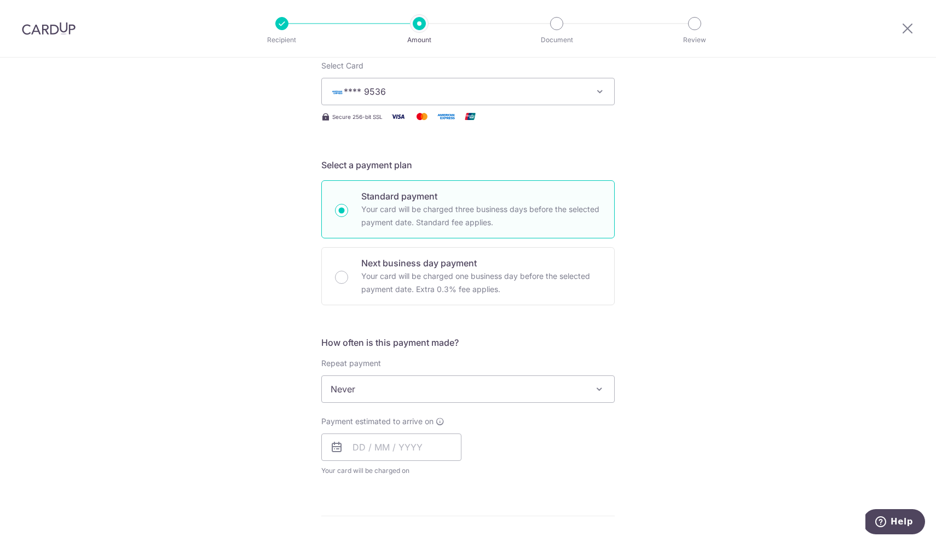
scroll to position [151, 0]
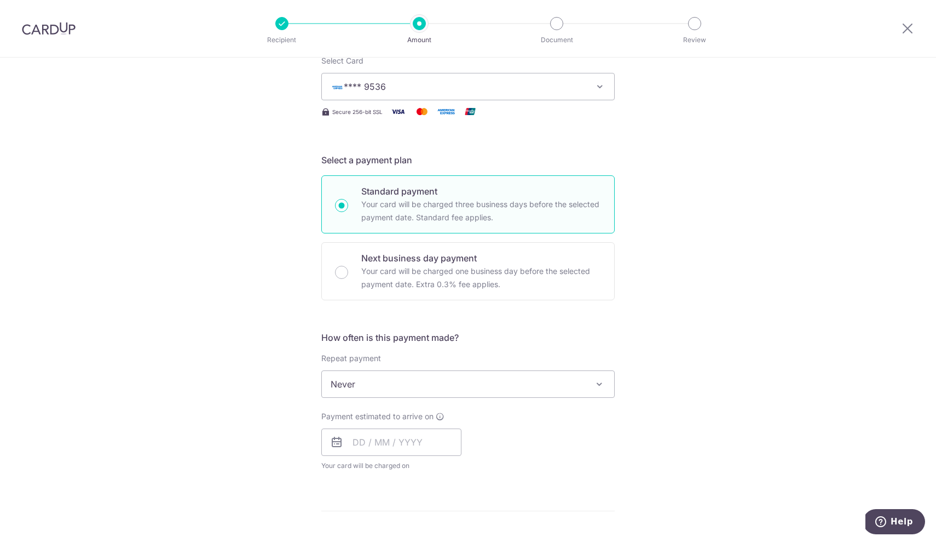
click at [395, 379] on span "Never" at bounding box center [468, 384] width 292 height 26
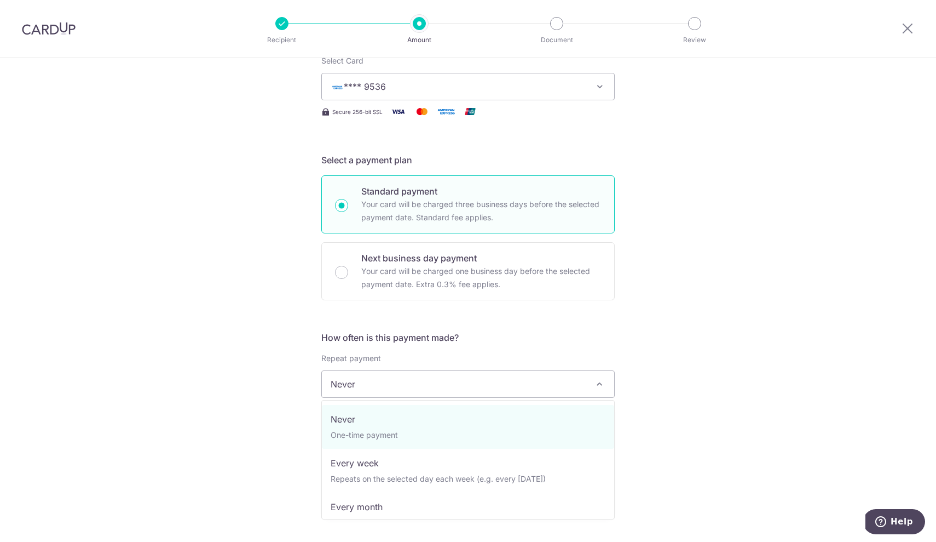
click at [395, 379] on span "Never" at bounding box center [468, 384] width 292 height 26
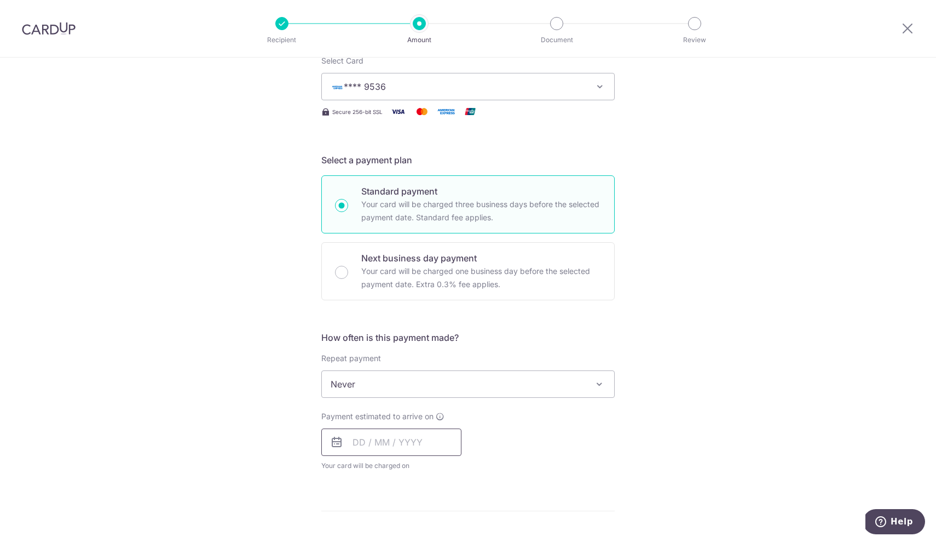
click at [356, 443] on input "text" at bounding box center [391, 441] width 140 height 27
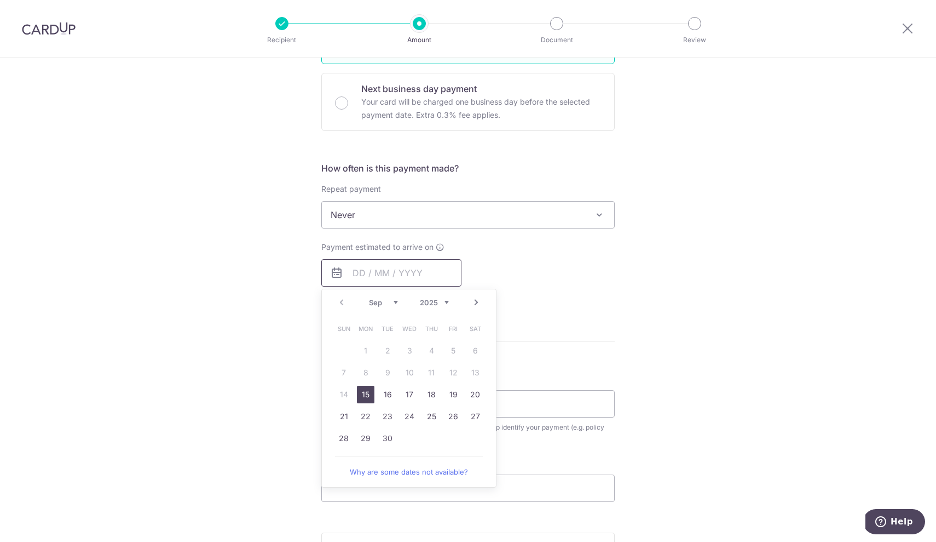
scroll to position [352, 0]
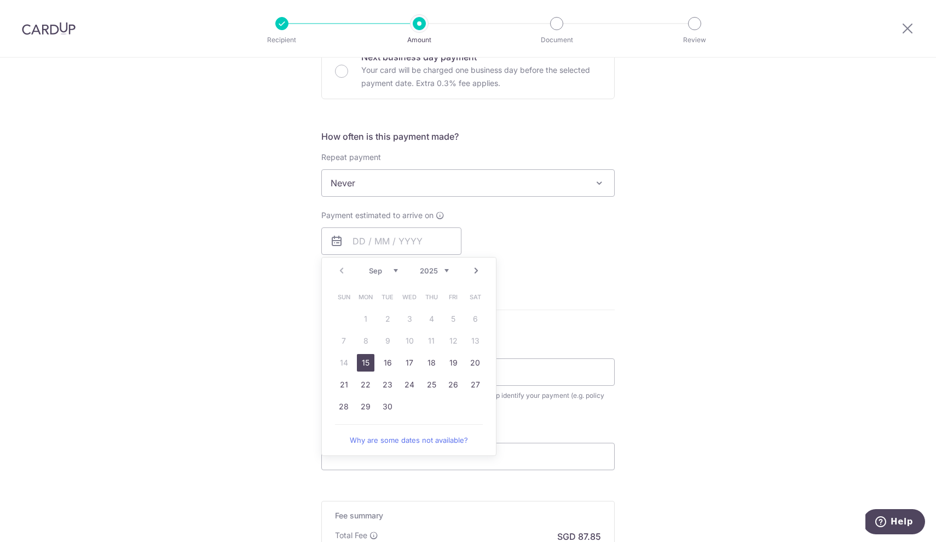
click at [363, 364] on link "15" at bounding box center [366, 363] width 18 height 18
type input "[DATE]"
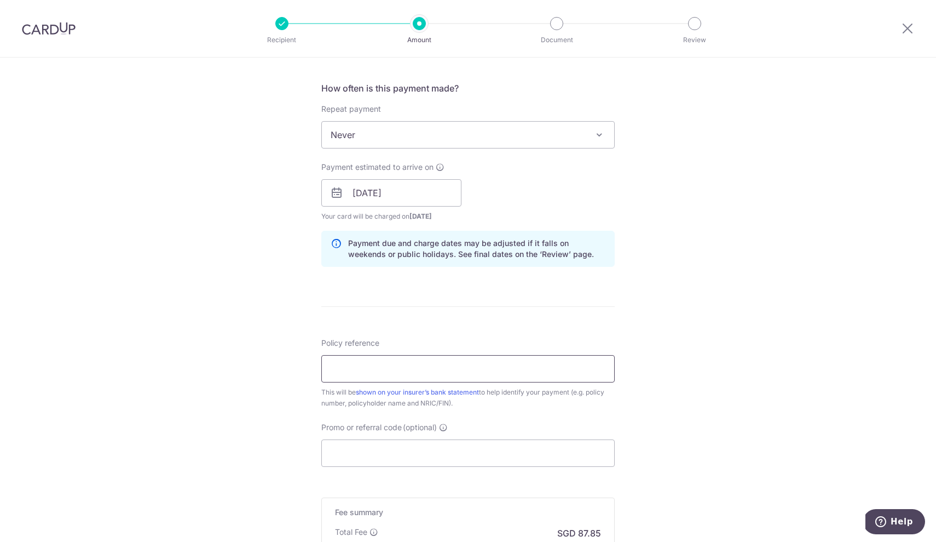
scroll to position [401, 0]
click at [374, 358] on input "Policy reference" at bounding box center [467, 366] width 293 height 27
type input "L542885424 | [PERSON_NAME]"
click at [379, 444] on input "Promo or referral code (optional)" at bounding box center [467, 451] width 293 height 27
